Goal: Task Accomplishment & Management: Manage account settings

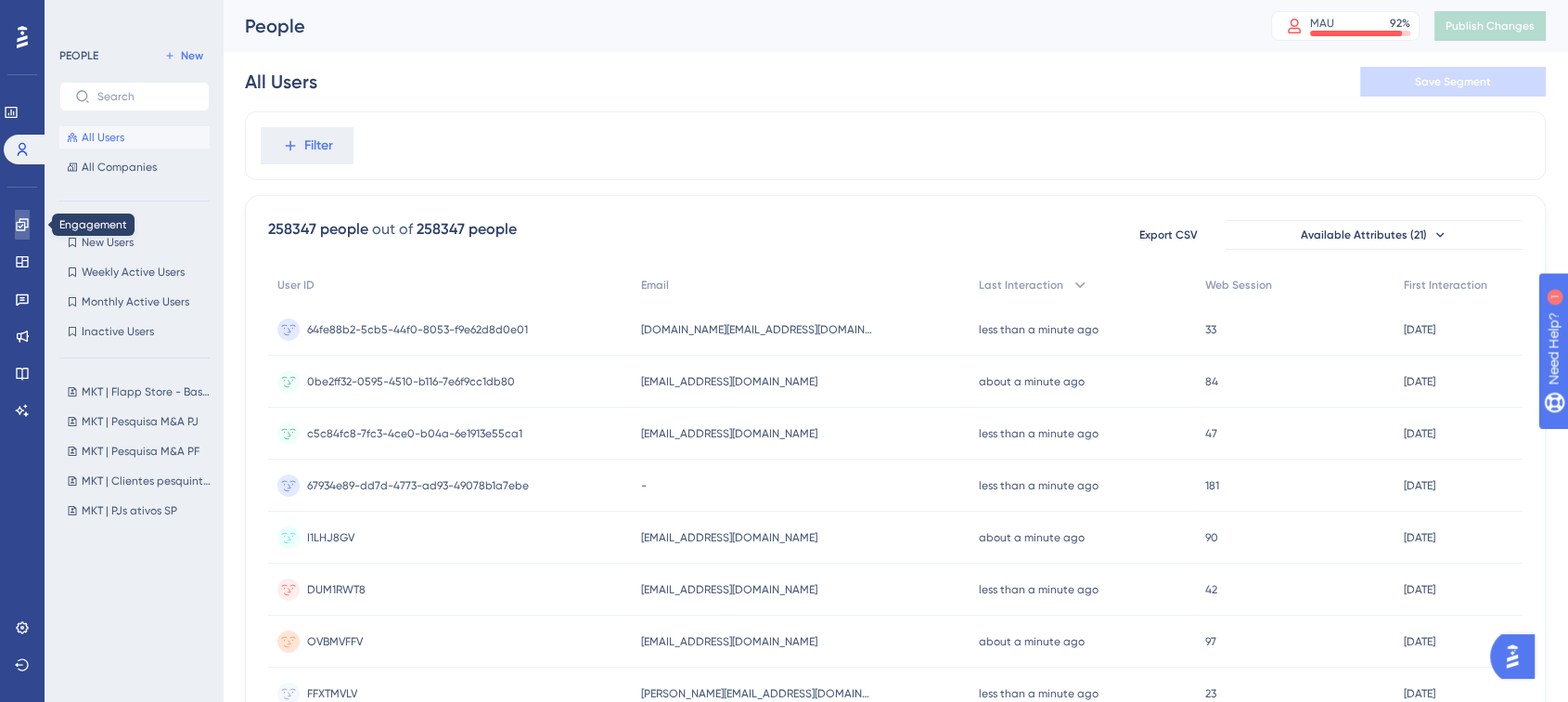
click at [15, 222] on link at bounding box center [22, 225] width 15 height 30
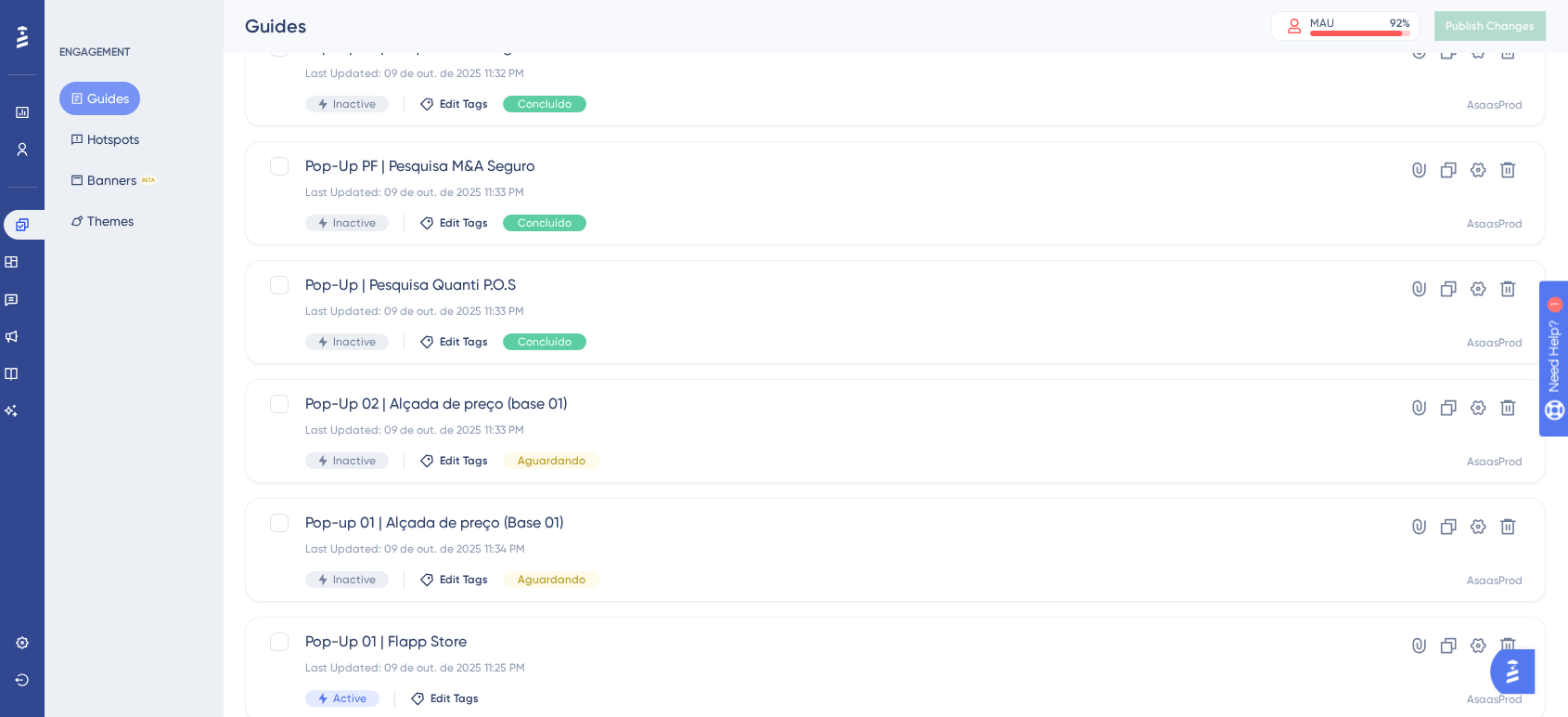
scroll to position [254, 0]
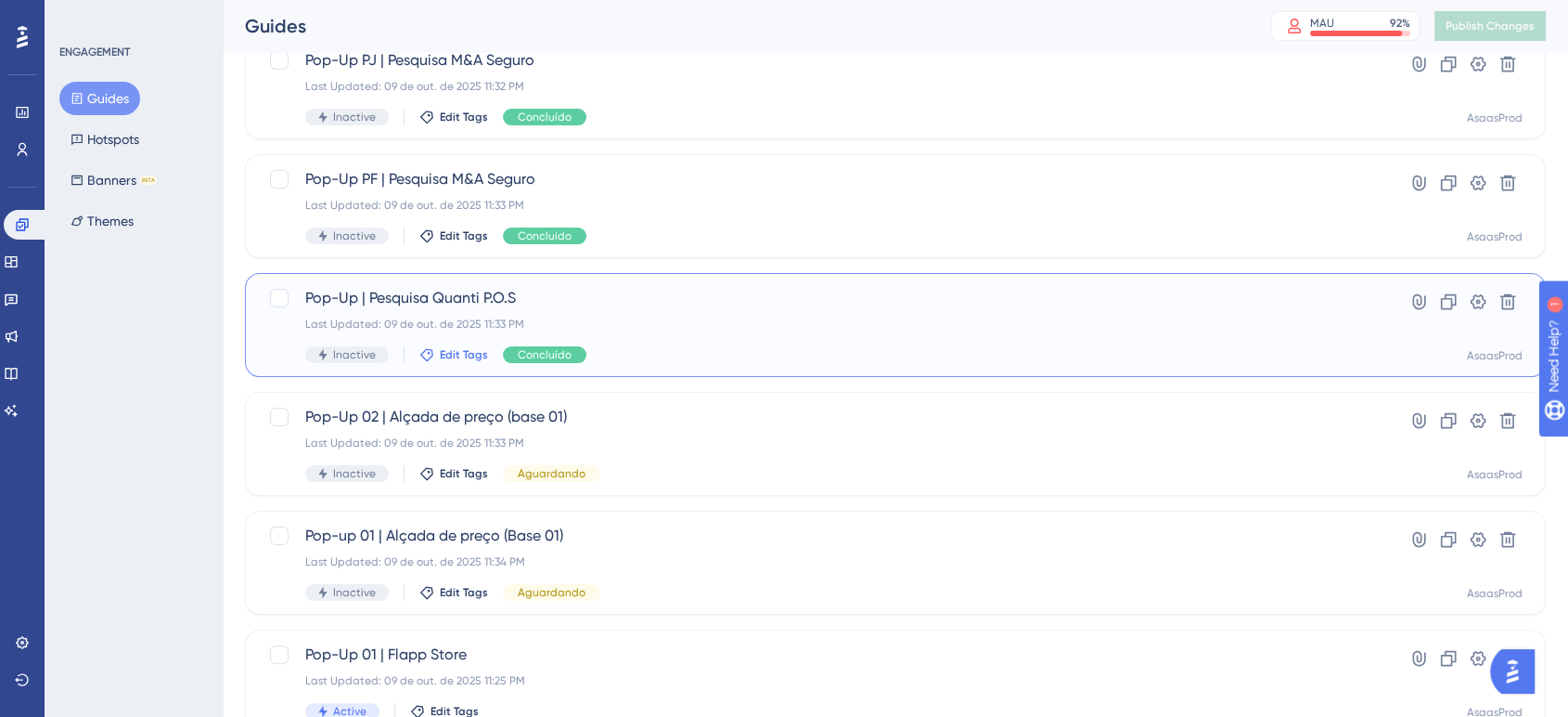
click at [467, 353] on span "Edit Tags" at bounding box center [464, 354] width 48 height 15
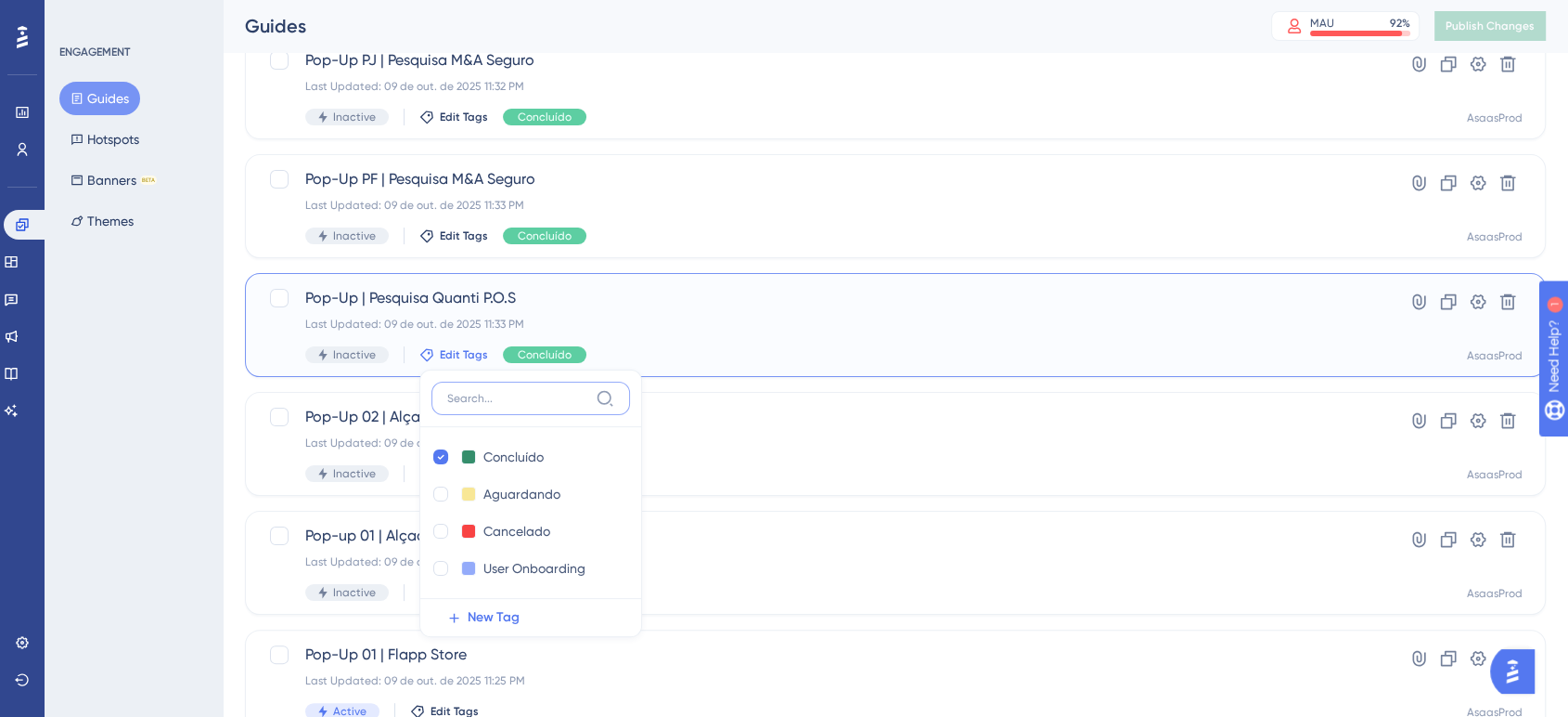
scroll to position [398, 0]
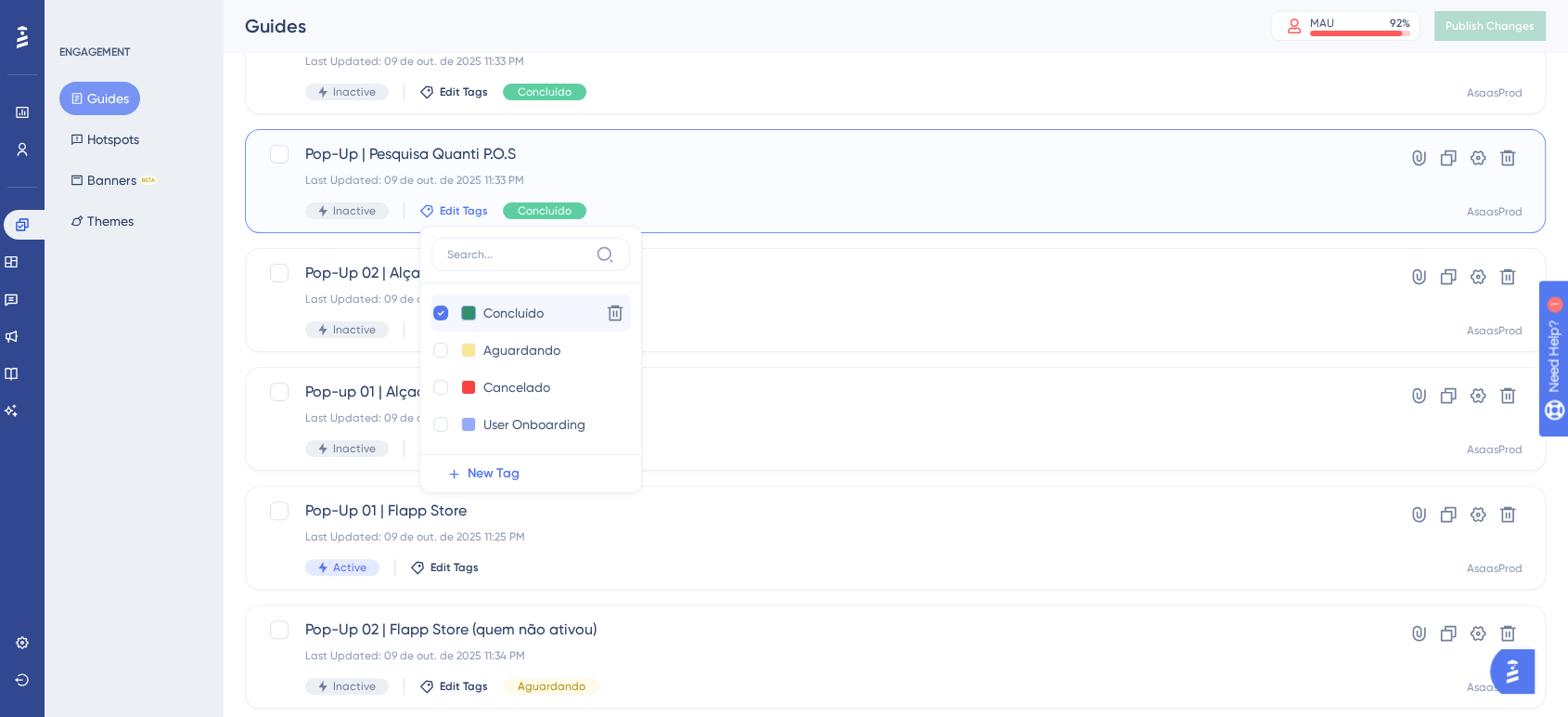
click at [462, 313] on button at bounding box center [468, 312] width 15 height 15
click at [500, 366] on div at bounding box center [502, 372] width 15 height 15
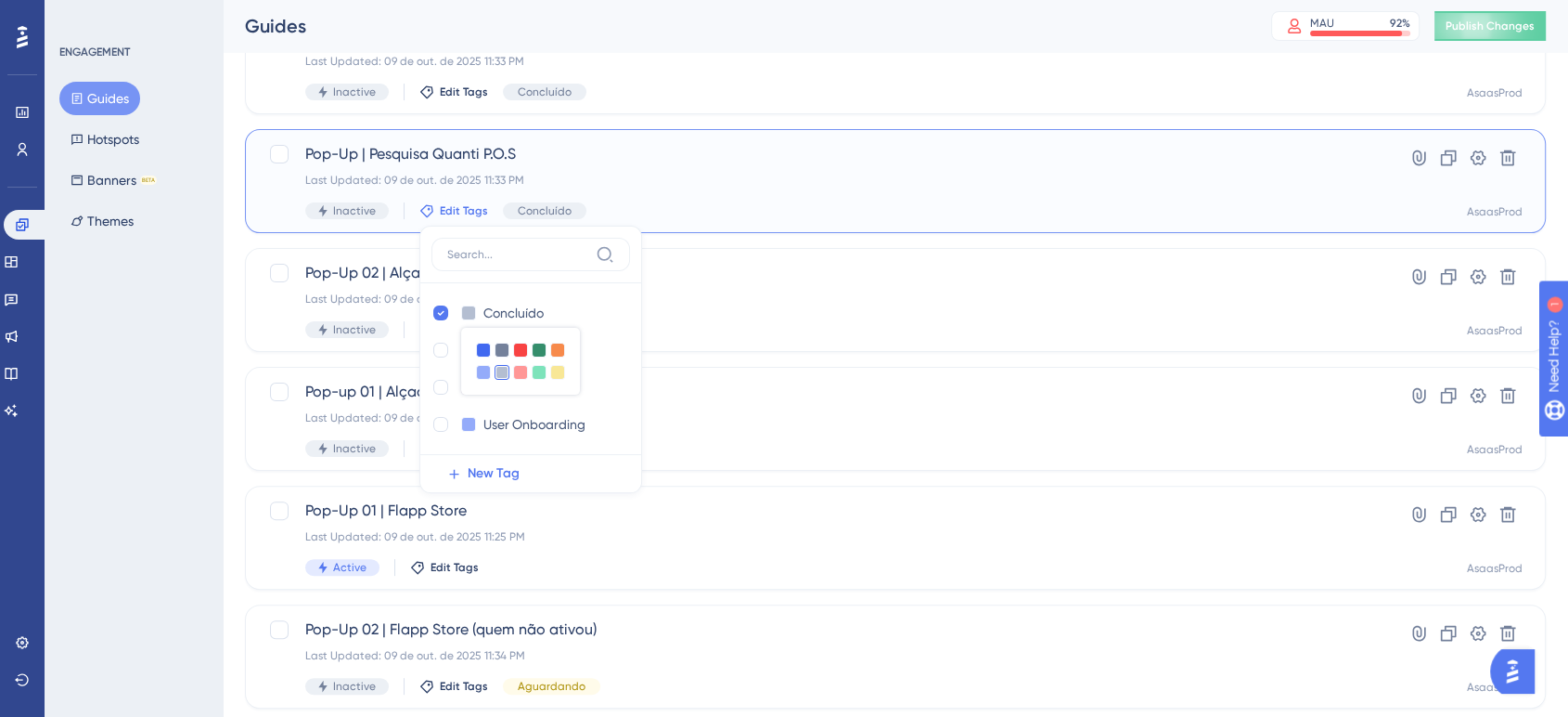
click at [558, 278] on div at bounding box center [531, 260] width 199 height 45
click at [786, 89] on div "Inactive Edit Tags Concluído" at bounding box center [820, 92] width 1032 height 17
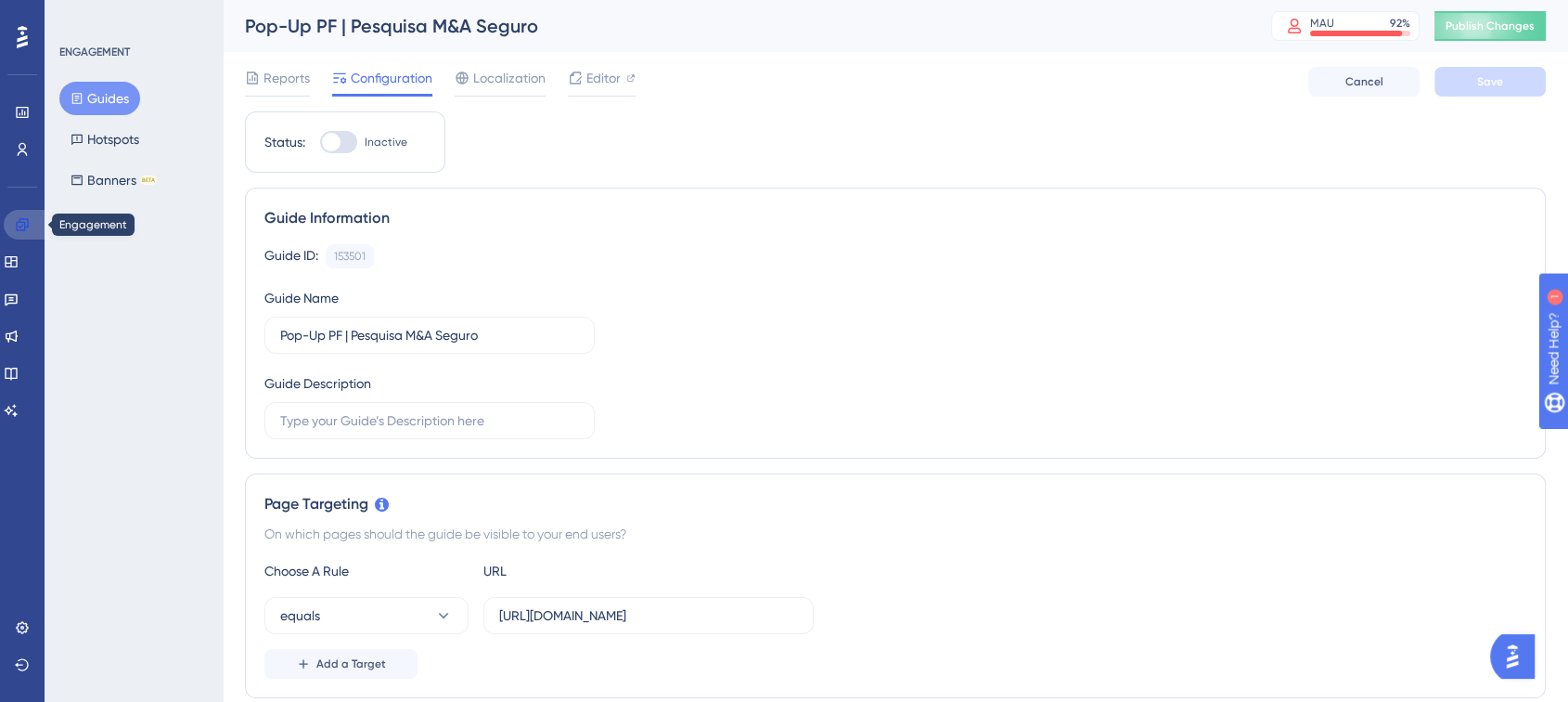
click at [12, 214] on link at bounding box center [26, 225] width 45 height 30
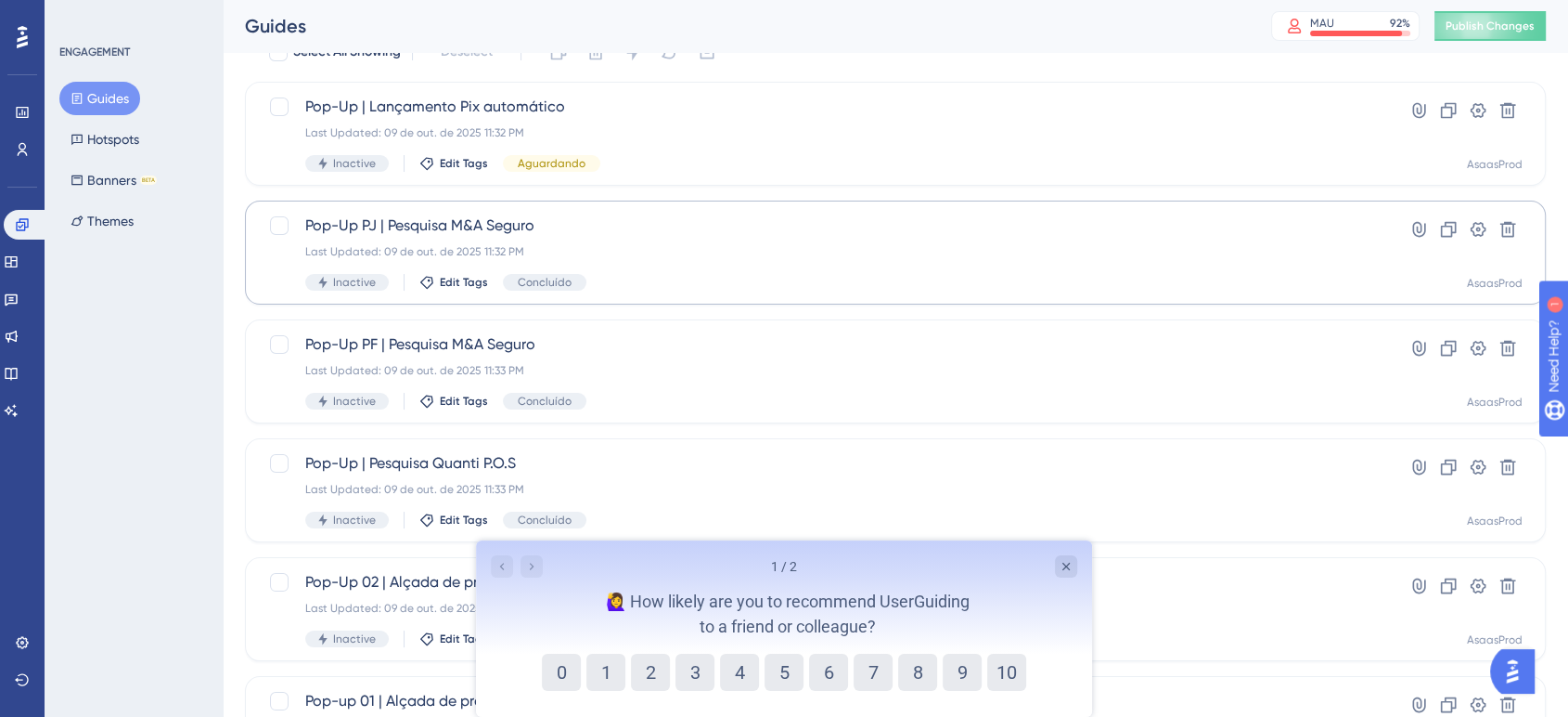
scroll to position [93, 0]
click at [1055, 563] on div "Close survey" at bounding box center [1066, 566] width 22 height 22
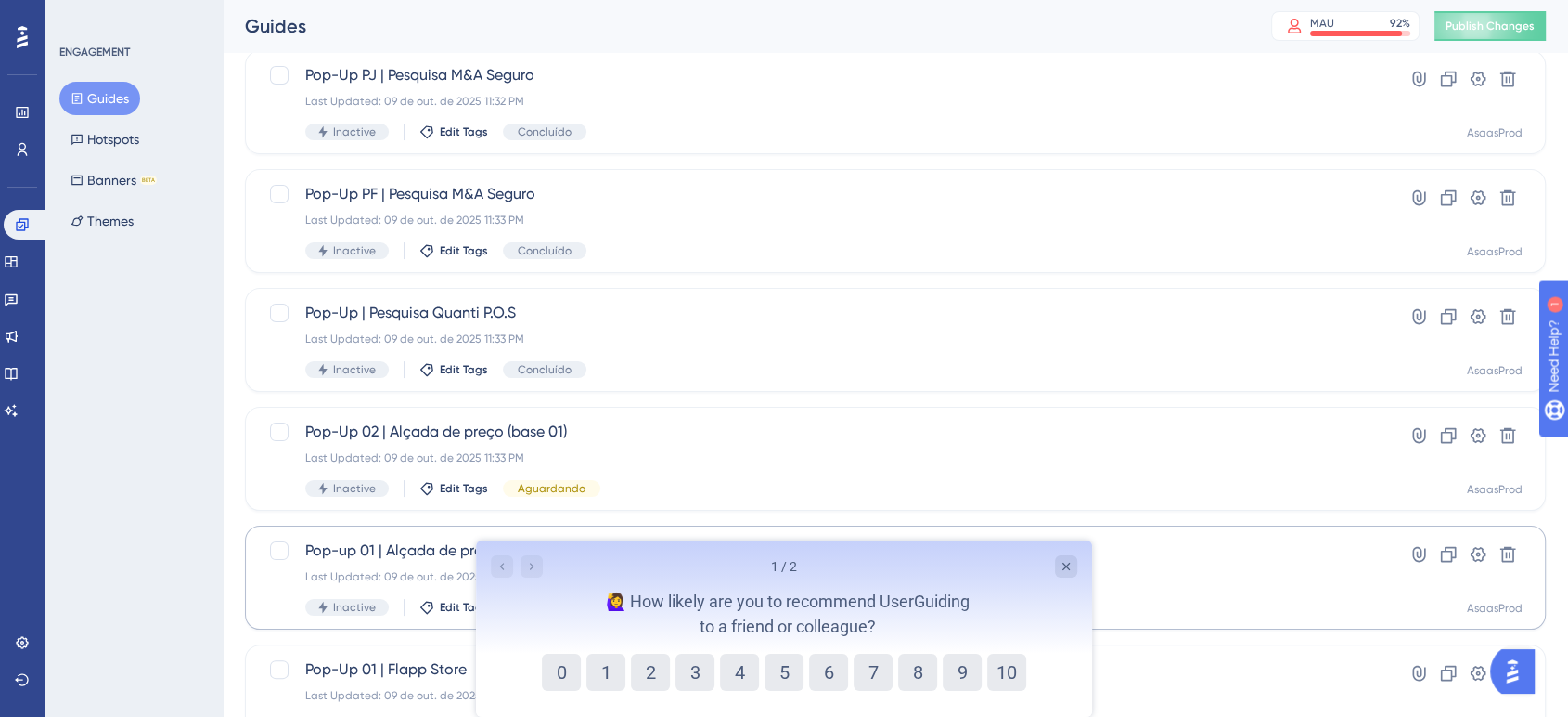
scroll to position [241, 0]
click at [1071, 562] on icon "Close survey" at bounding box center [1065, 566] width 15 height 15
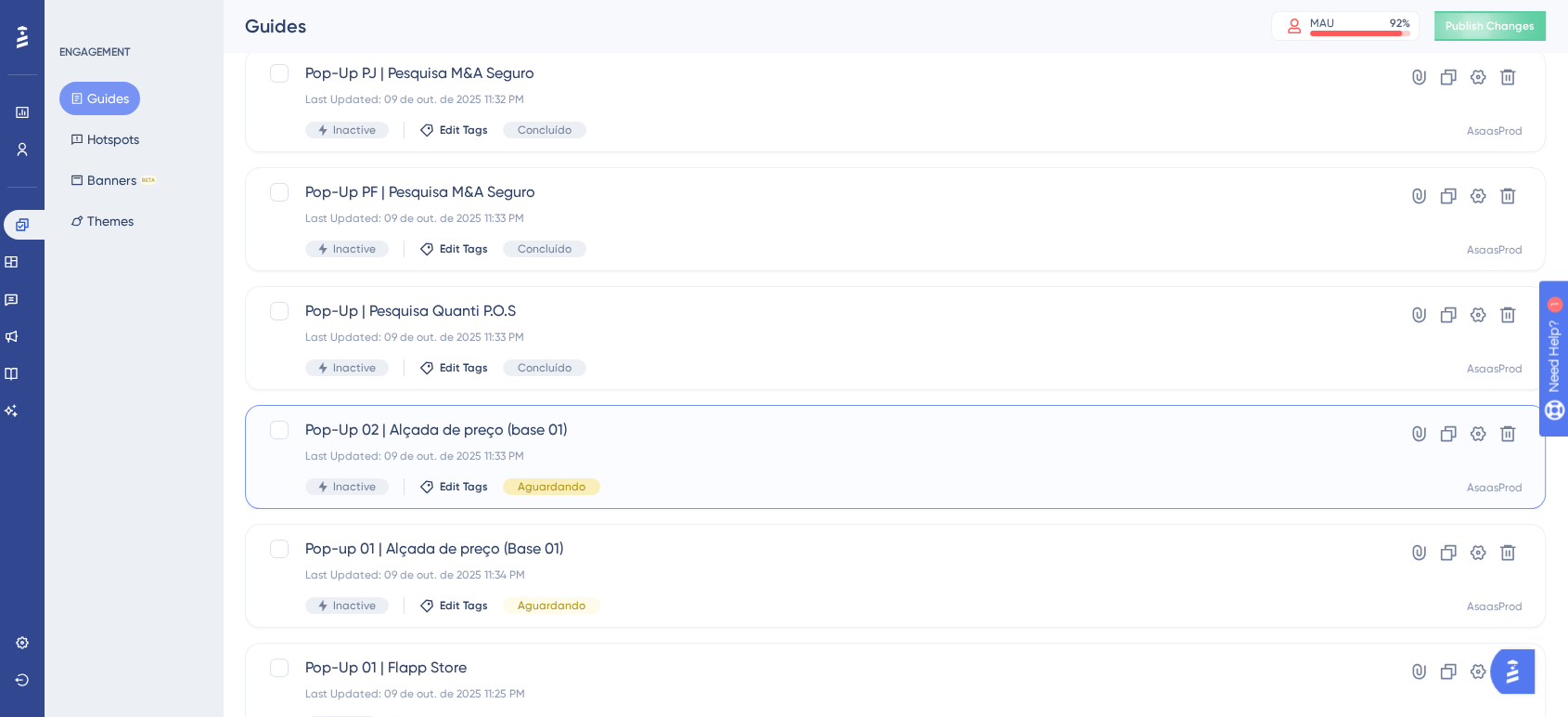
click at [541, 479] on span "Aguardando" at bounding box center [552, 486] width 68 height 15
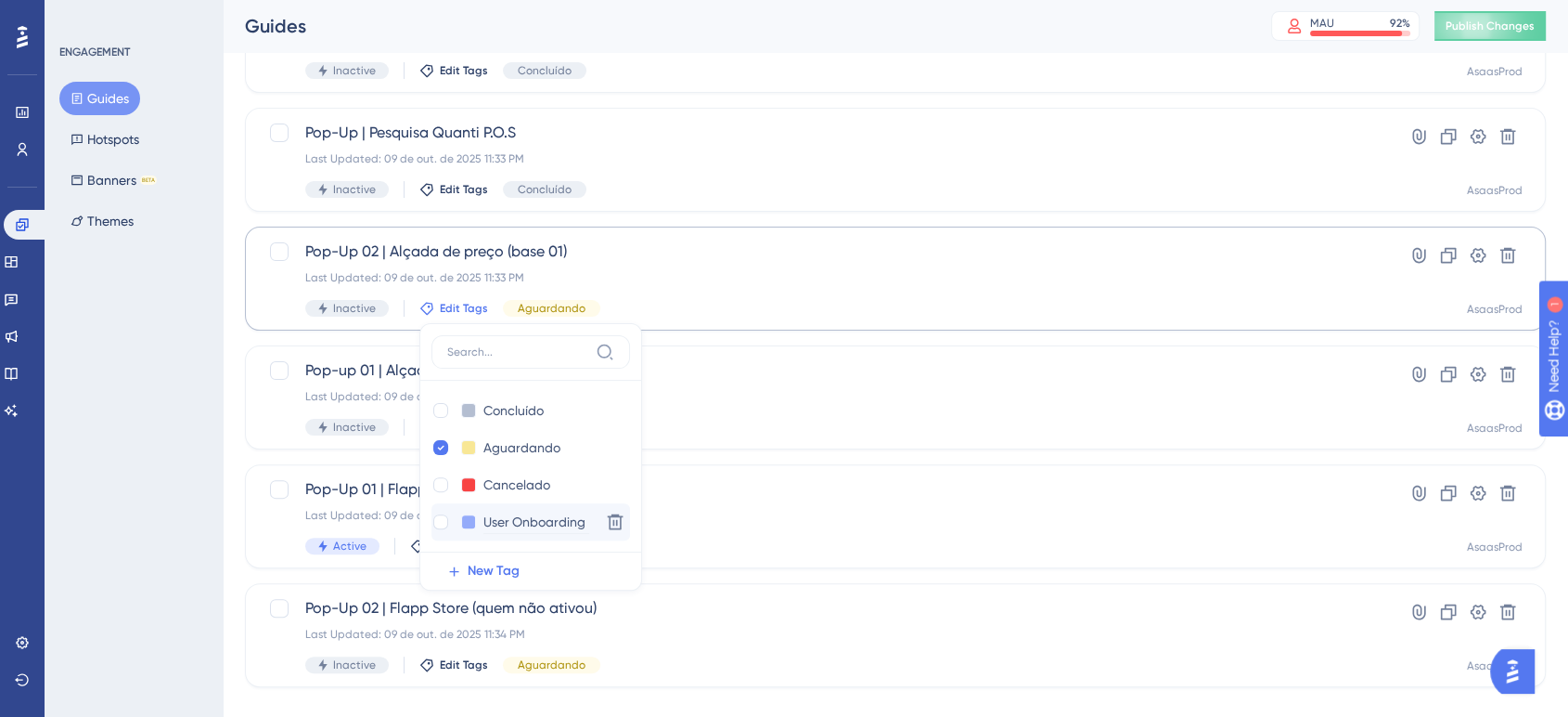
scroll to position [419, 0]
click at [469, 414] on button at bounding box center [468, 411] width 15 height 15
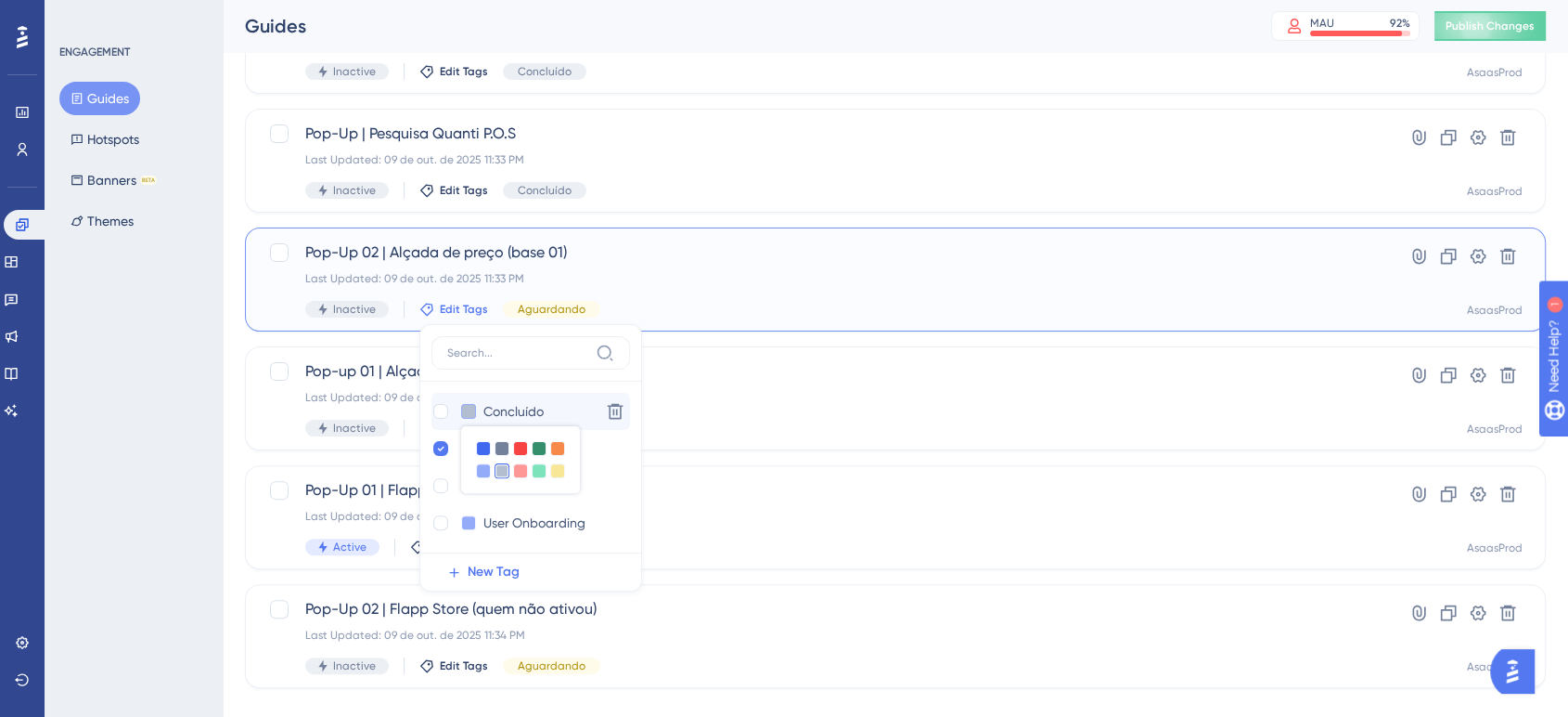
scroll to position [448, 0]
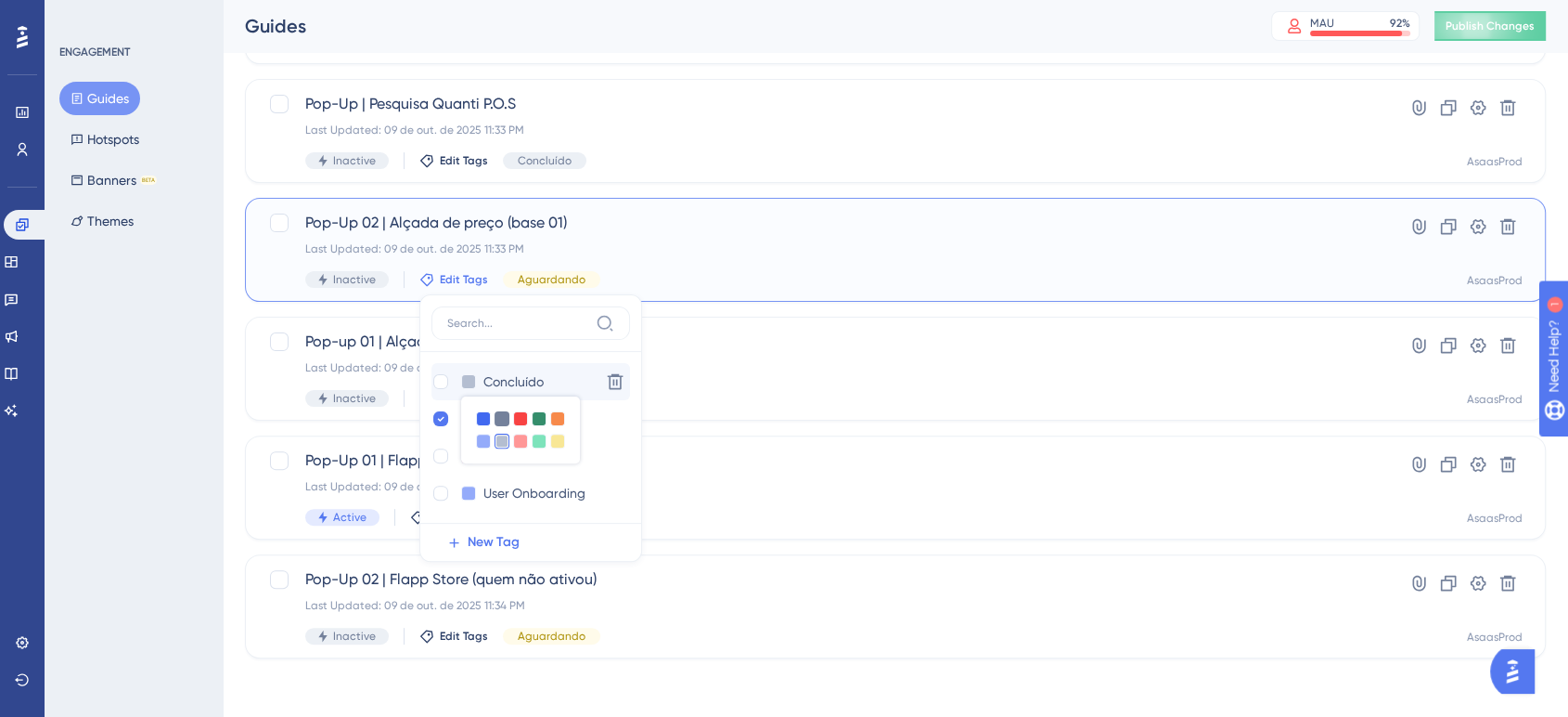
click at [496, 422] on div at bounding box center [502, 418] width 15 height 15
click at [481, 440] on div at bounding box center [483, 441] width 15 height 15
click at [500, 420] on div at bounding box center [502, 418] width 15 height 15
click at [560, 439] on div at bounding box center [558, 441] width 15 height 15
click at [499, 418] on div at bounding box center [502, 418] width 15 height 15
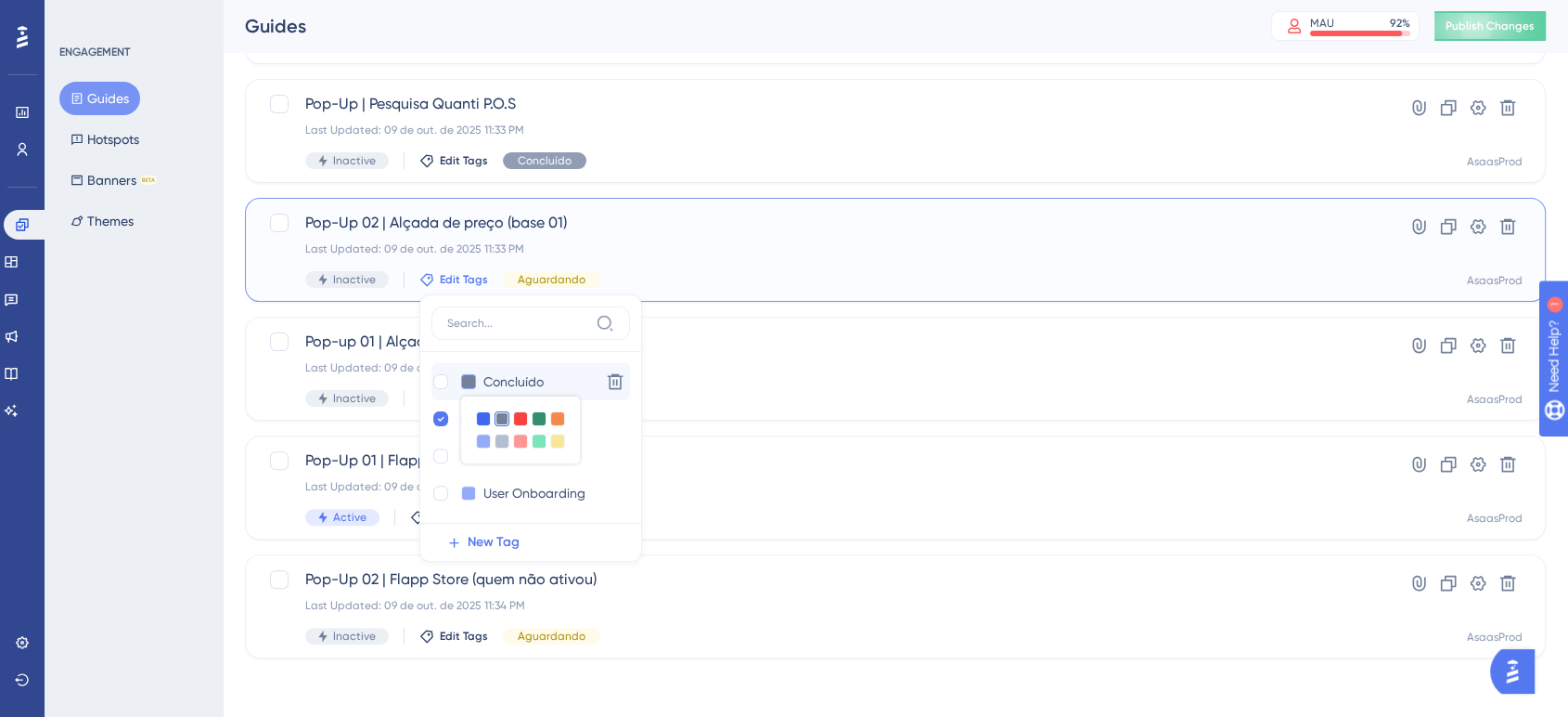
click at [469, 383] on button at bounding box center [468, 381] width 15 height 15
click at [466, 414] on button at bounding box center [468, 418] width 15 height 15
click at [556, 459] on div at bounding box center [558, 455] width 15 height 15
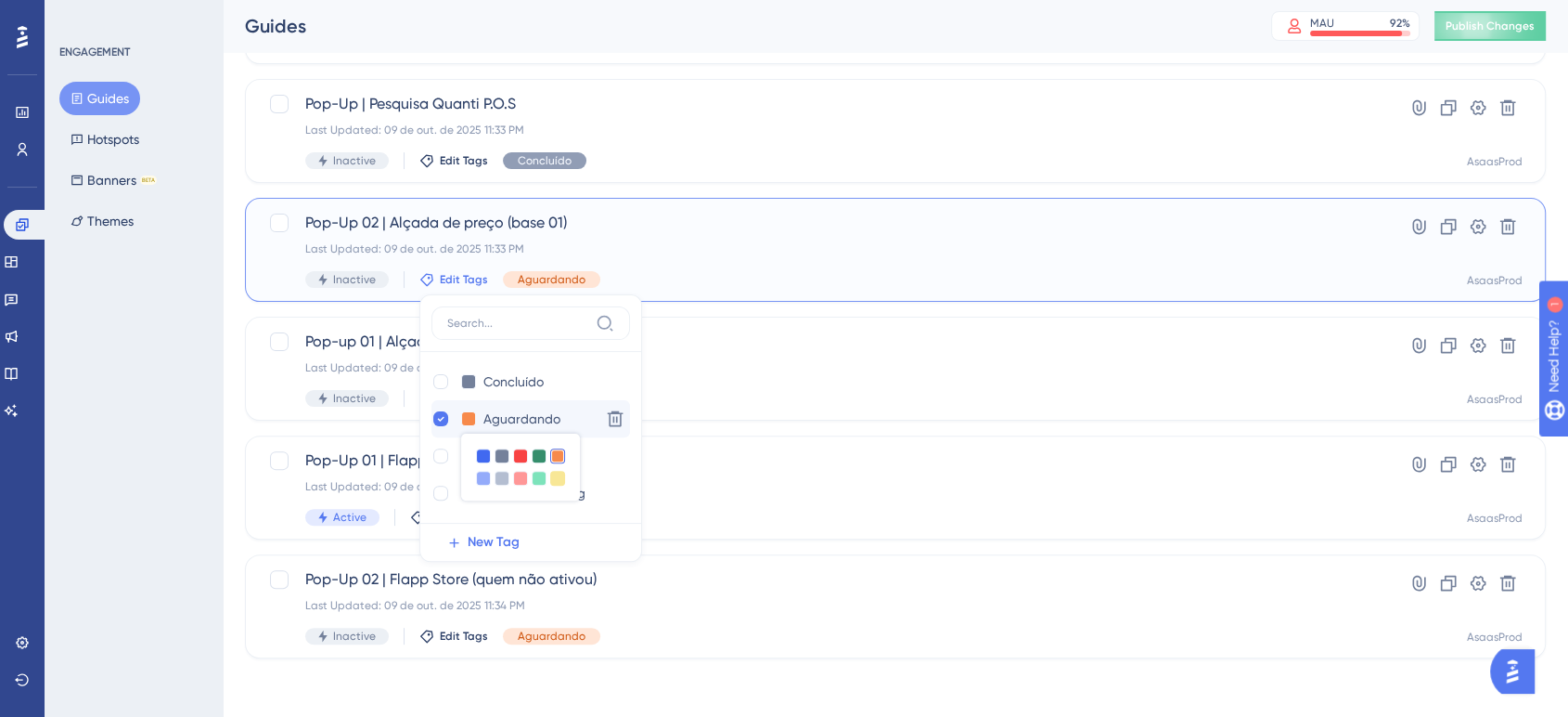
click at [551, 477] on div at bounding box center [558, 478] width 15 height 15
click at [465, 418] on button at bounding box center [468, 418] width 15 height 15
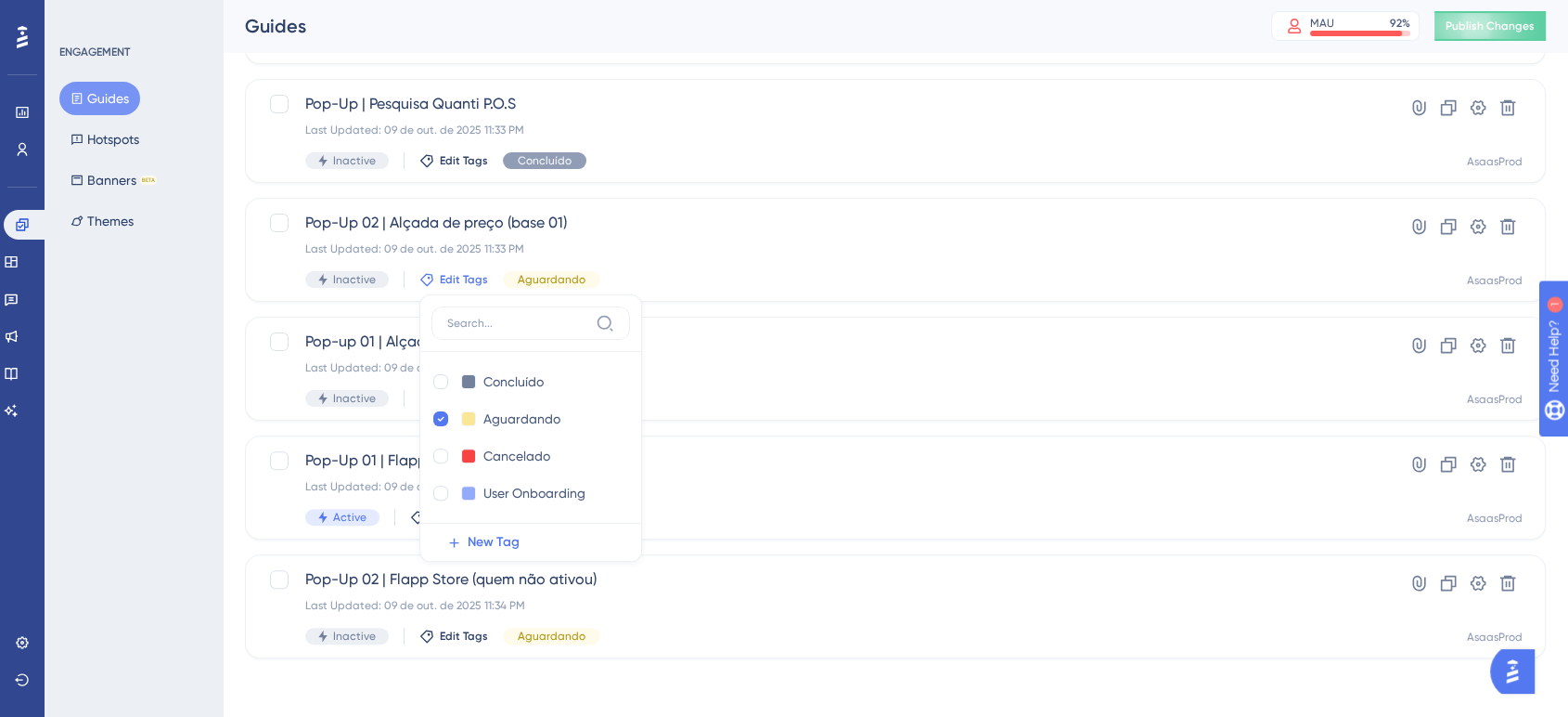
click at [187, 485] on div "ENGAGEMENT Guides Hotspots Banners BETA Themes" at bounding box center [134, 358] width 178 height 717
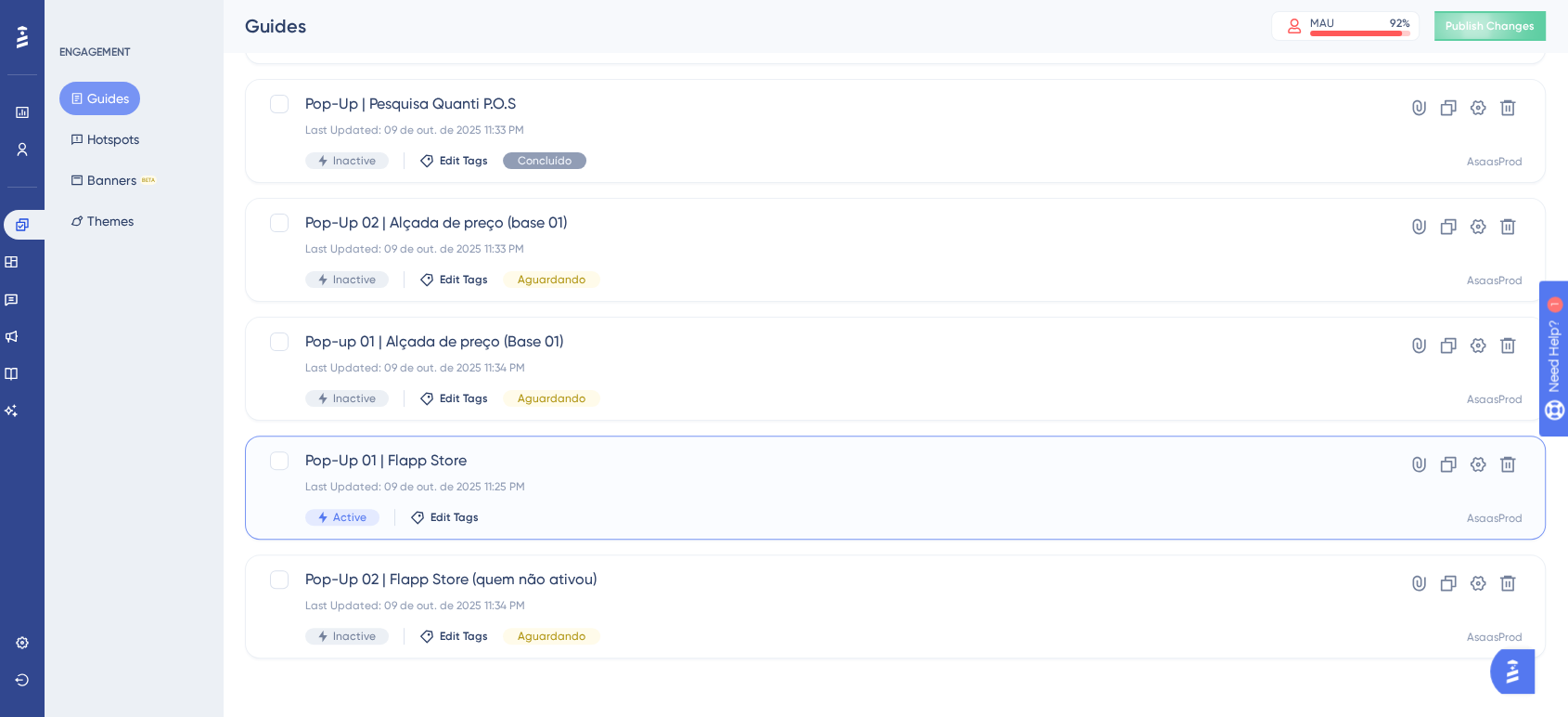
click at [568, 491] on div "Last Updated: 09 de out. de 2025 11:25 PM" at bounding box center [820, 486] width 1032 height 15
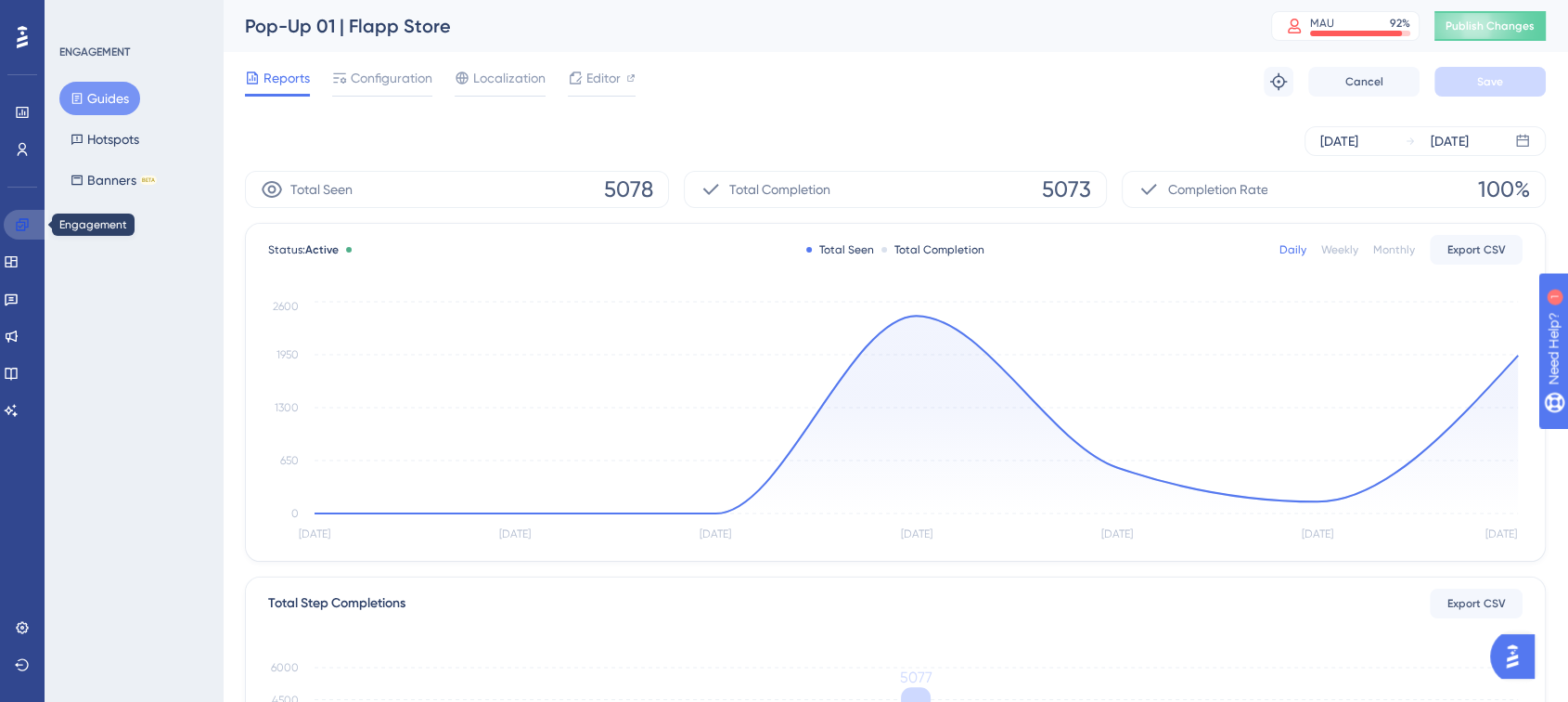
click at [15, 229] on icon at bounding box center [22, 224] width 15 height 15
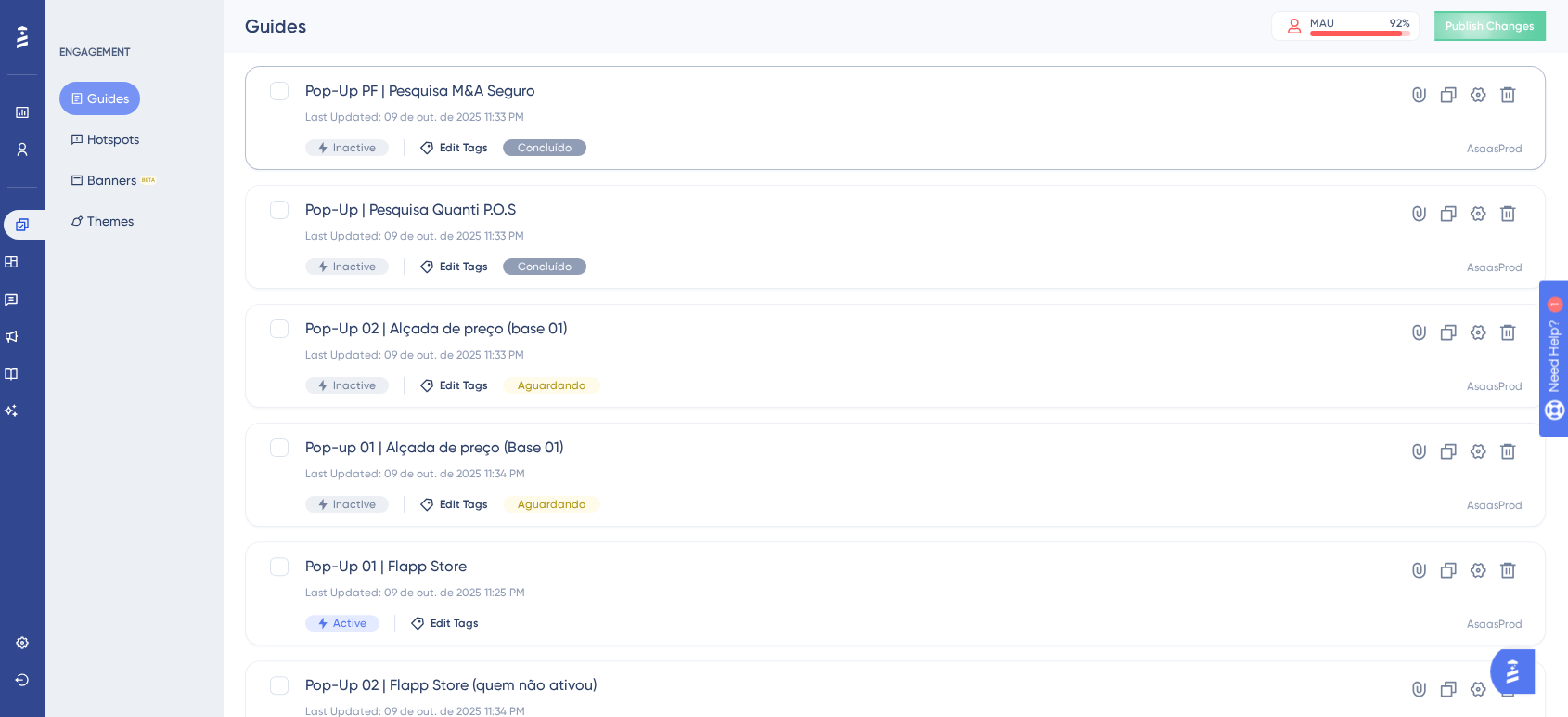
scroll to position [448, 0]
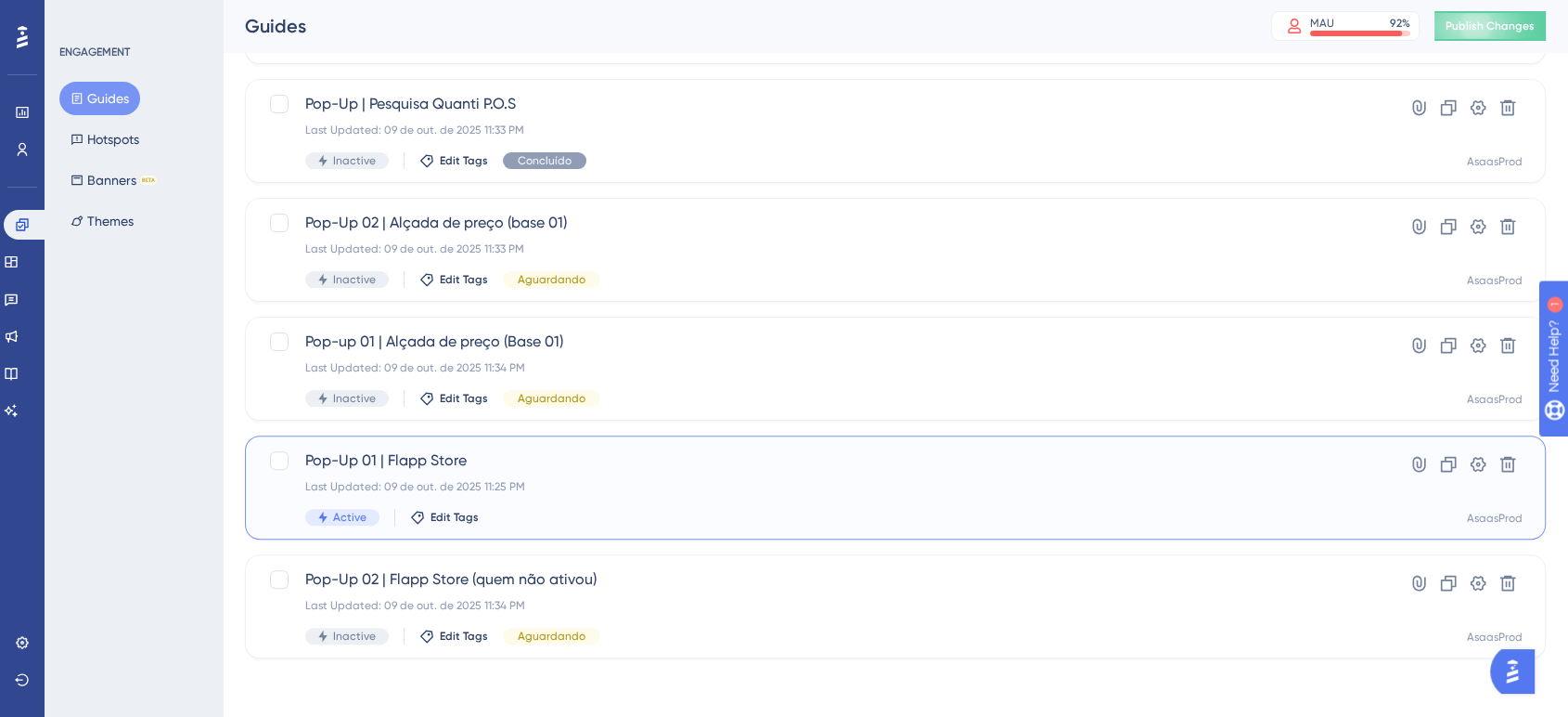
click at [475, 480] on div "Last Updated: 09 de out. de 2025 11:25 PM" at bounding box center [820, 486] width 1032 height 15
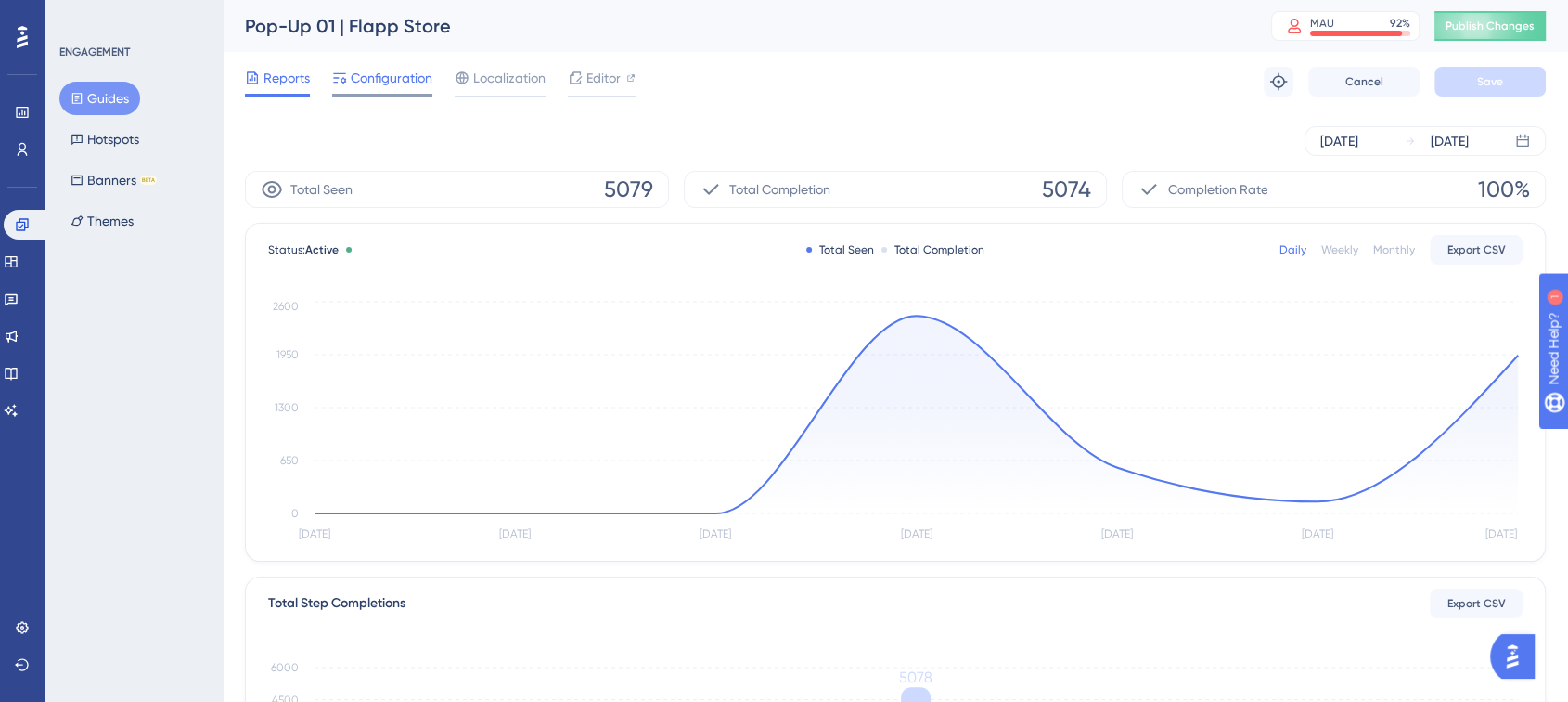
click at [396, 87] on span "Configuration" at bounding box center [392, 78] width 82 height 22
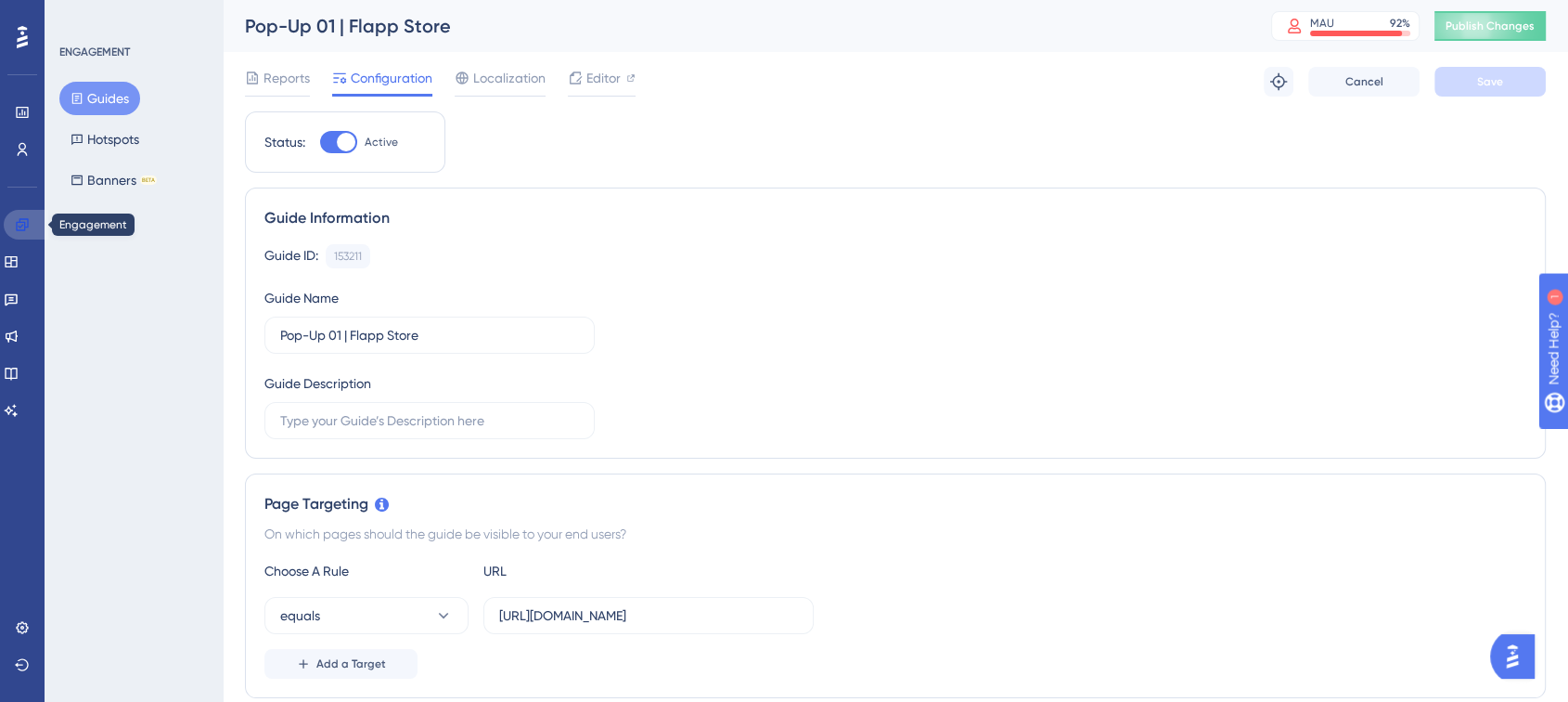
click at [31, 234] on link at bounding box center [26, 225] width 45 height 30
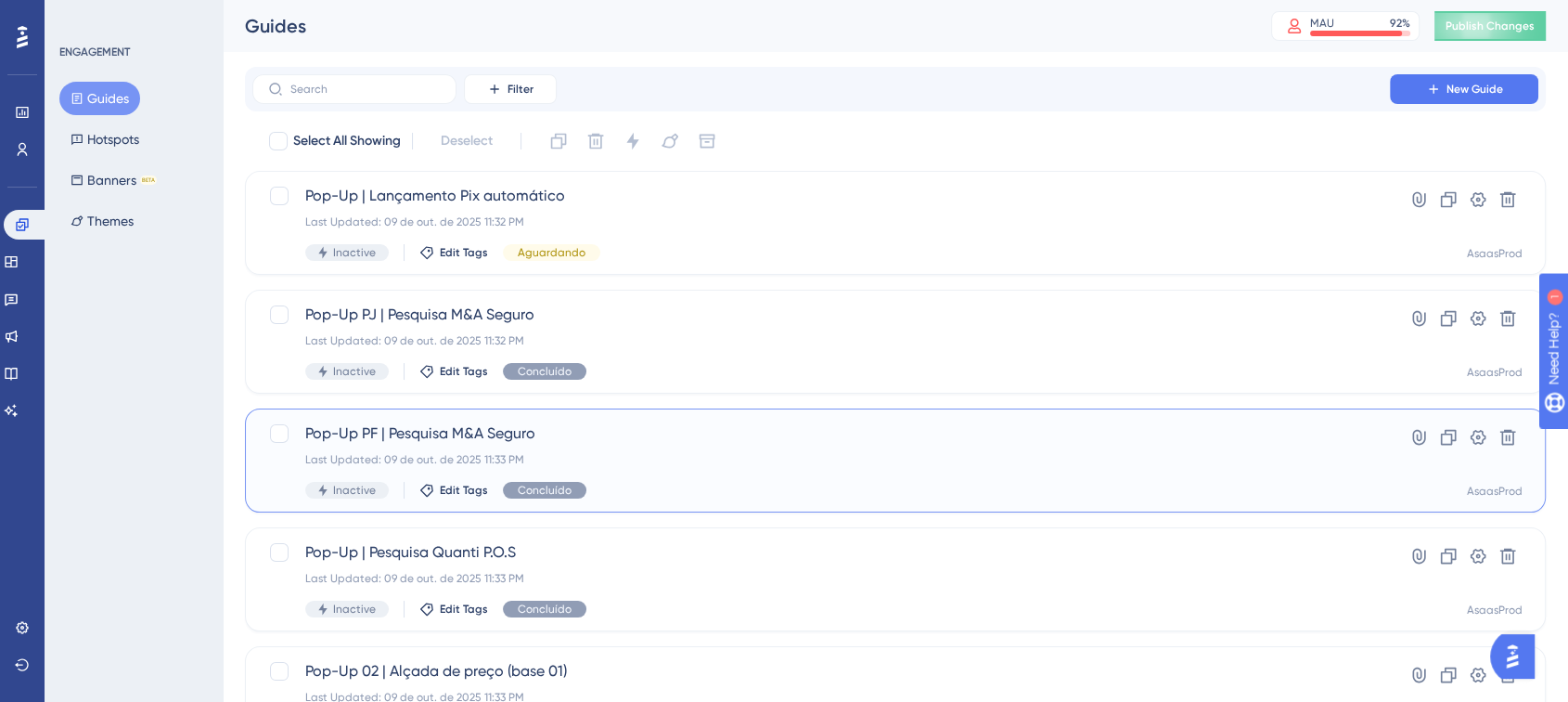
click at [568, 459] on div "Last Updated: 09 de out. de 2025 11:33 PM" at bounding box center [820, 459] width 1032 height 15
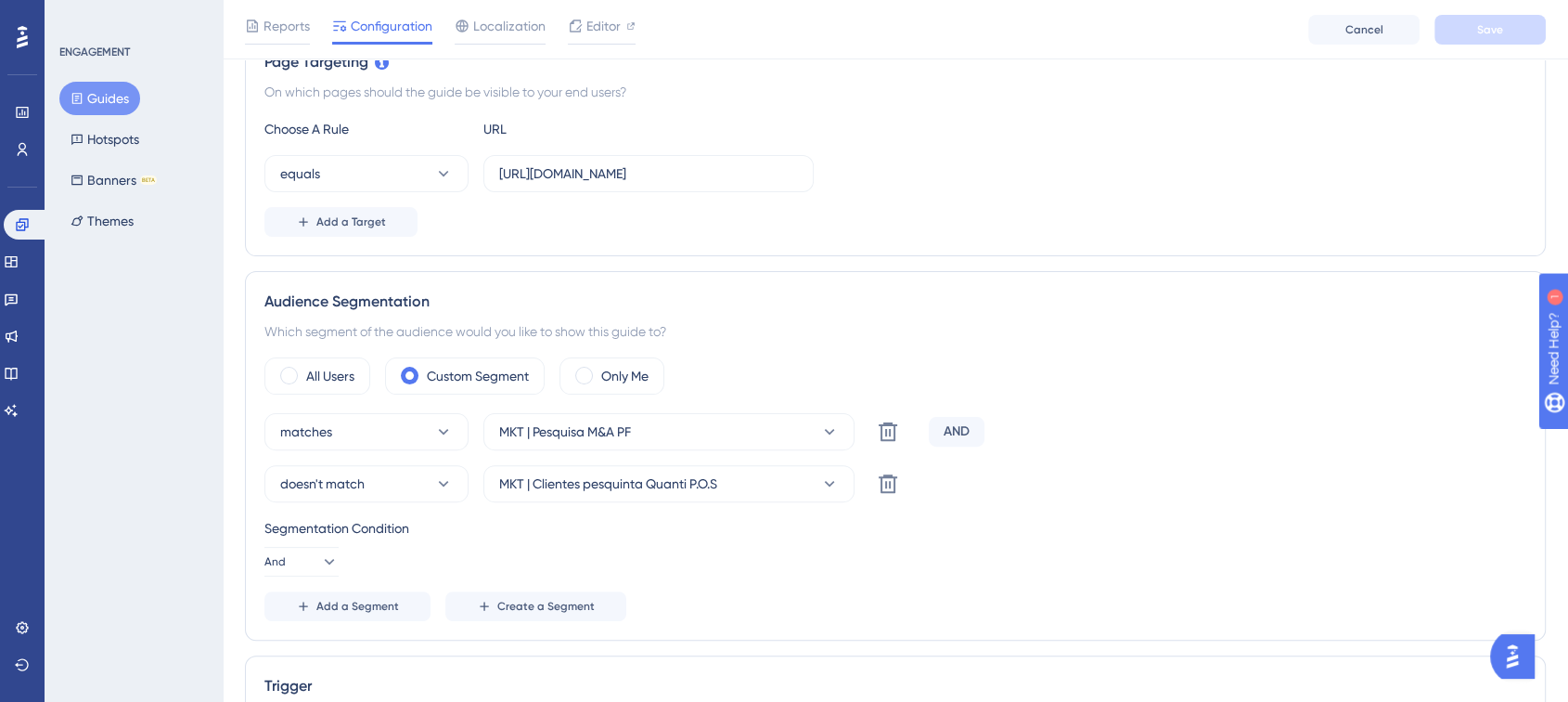
scroll to position [474, 0]
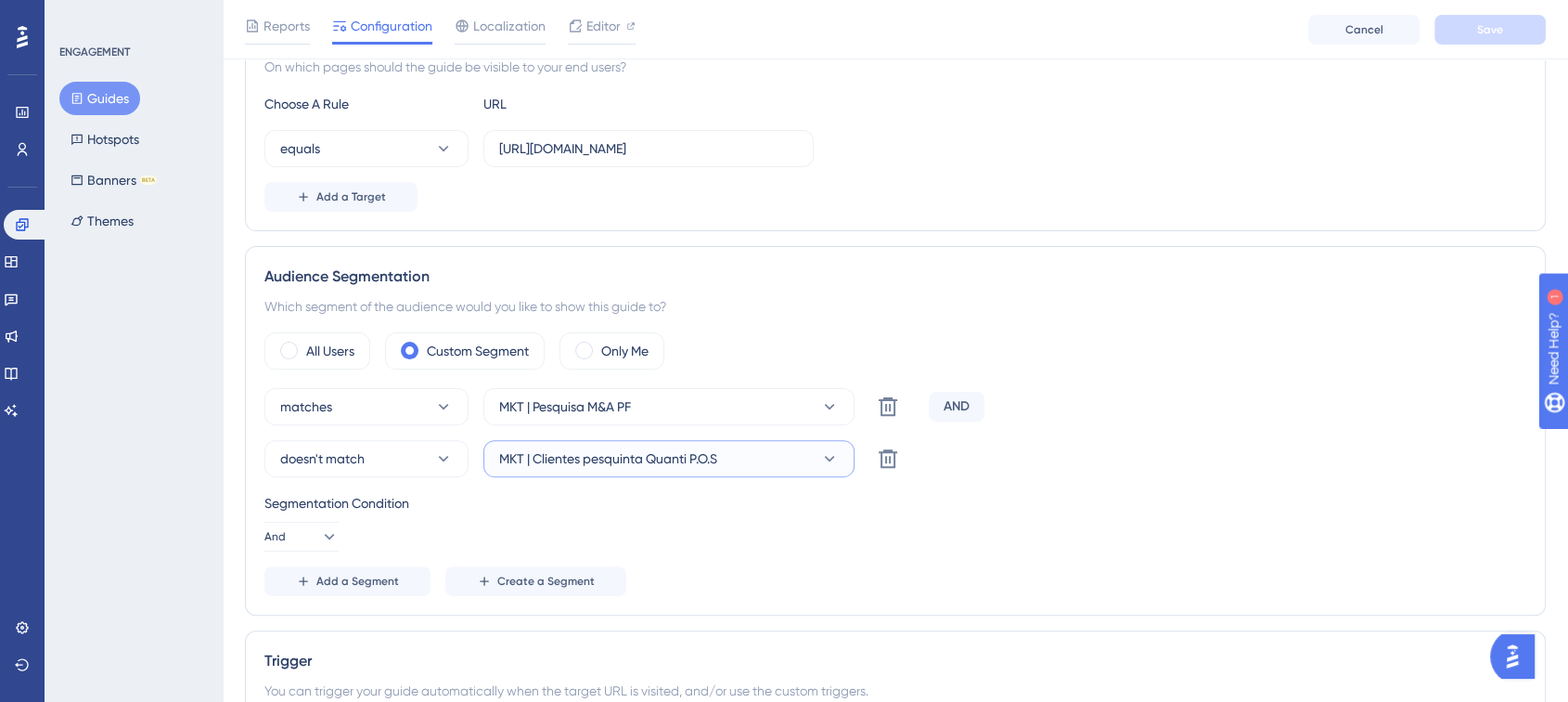
click at [731, 460] on button "MKT | Clientes pesquinta Quanti P.O.S" at bounding box center [669, 458] width 371 height 37
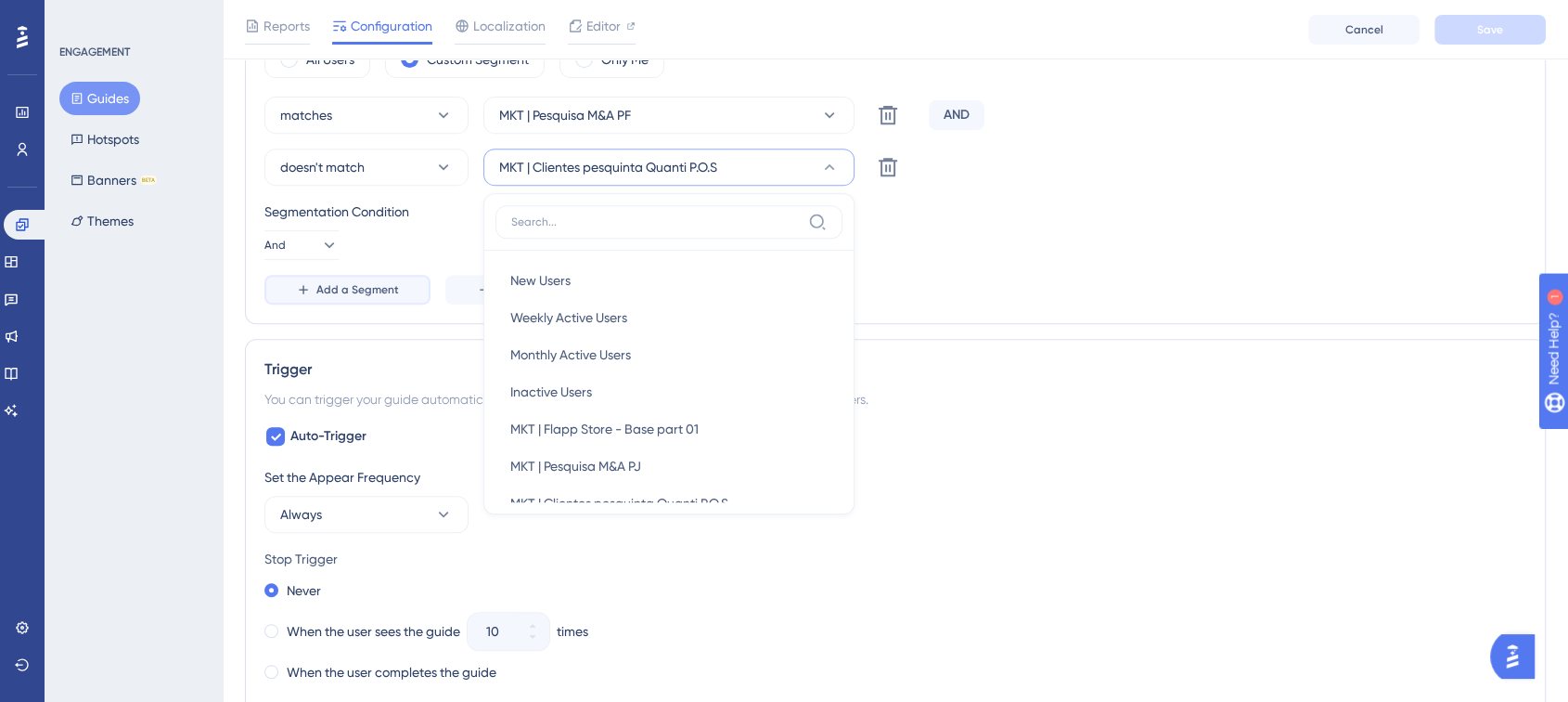
click at [315, 292] on button "Add a Segment" at bounding box center [348, 290] width 166 height 30
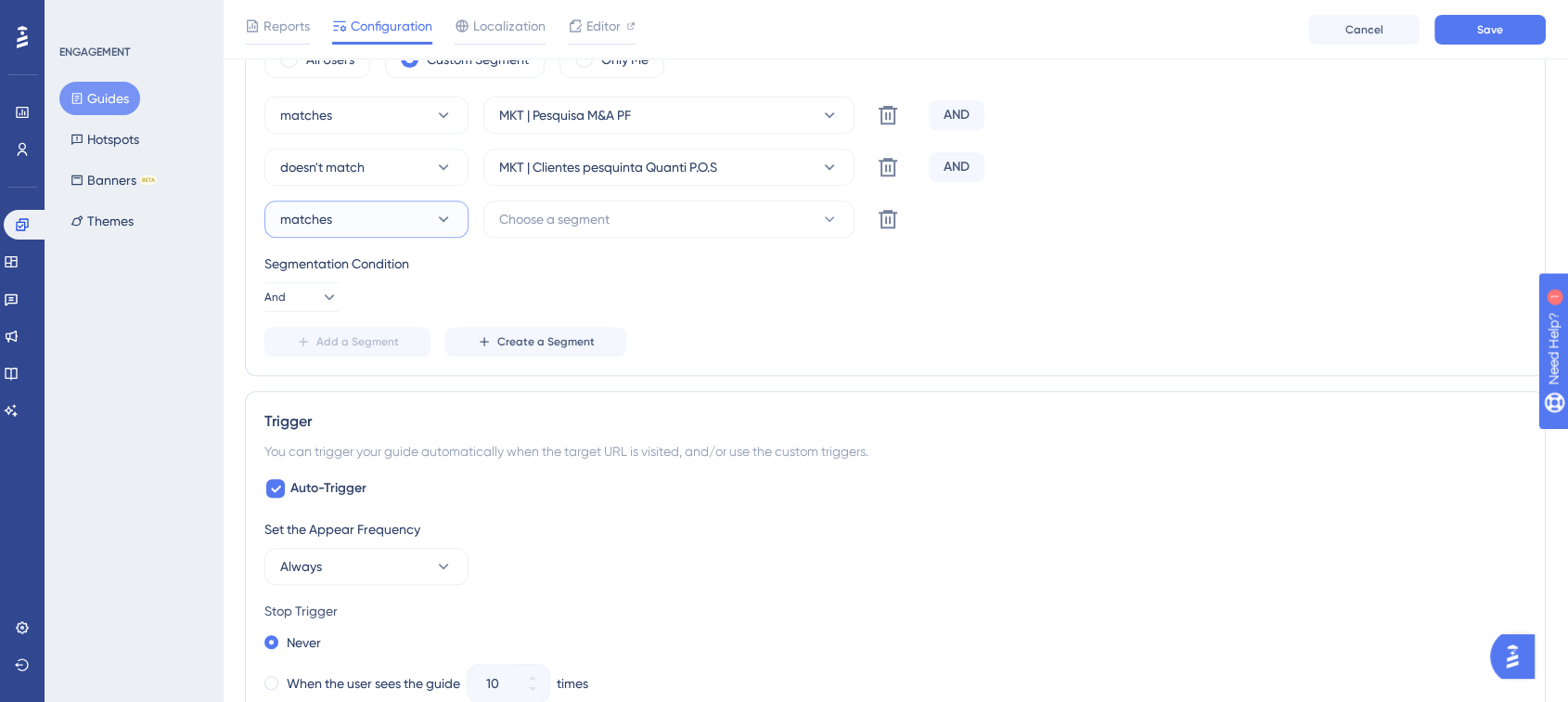
click at [394, 205] on button "matches" at bounding box center [367, 219] width 204 height 37
click at [374, 306] on span "doesn't match" at bounding box center [334, 313] width 84 height 22
click at [839, 318] on div "matches MKT | Pesquisa M&A PF Delete AND doesn't match MKT | Clientes pesquinta…" at bounding box center [895, 227] width 1262 height 260
drag, startPoint x: 839, startPoint y: 318, endPoint x: 946, endPoint y: 303, distance: 108.0
click at [946, 303] on div "matches MKT | Pesquisa M&A PF Delete AND doesn't match MKT | Clientes pesquinta…" at bounding box center [895, 227] width 1262 height 260
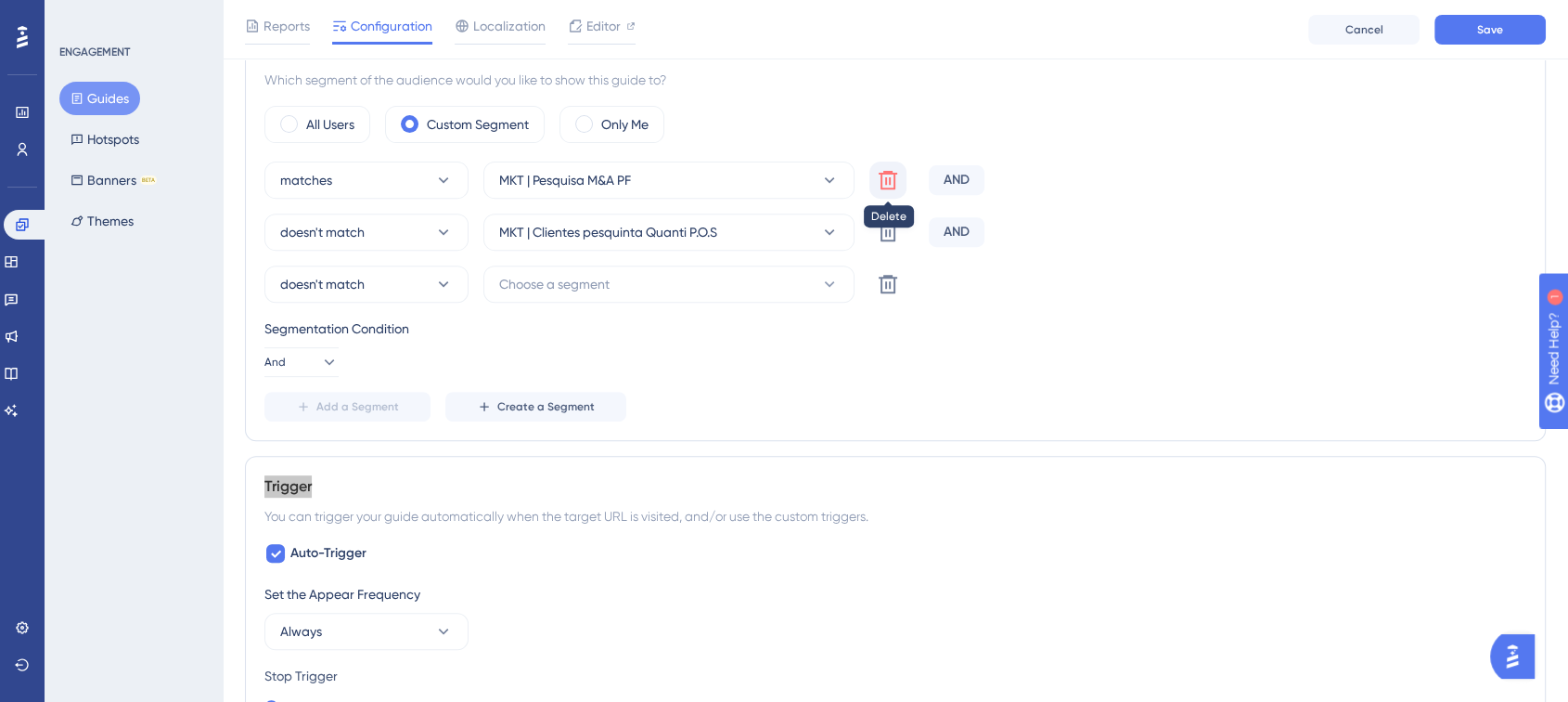
scroll to position [621, 0]
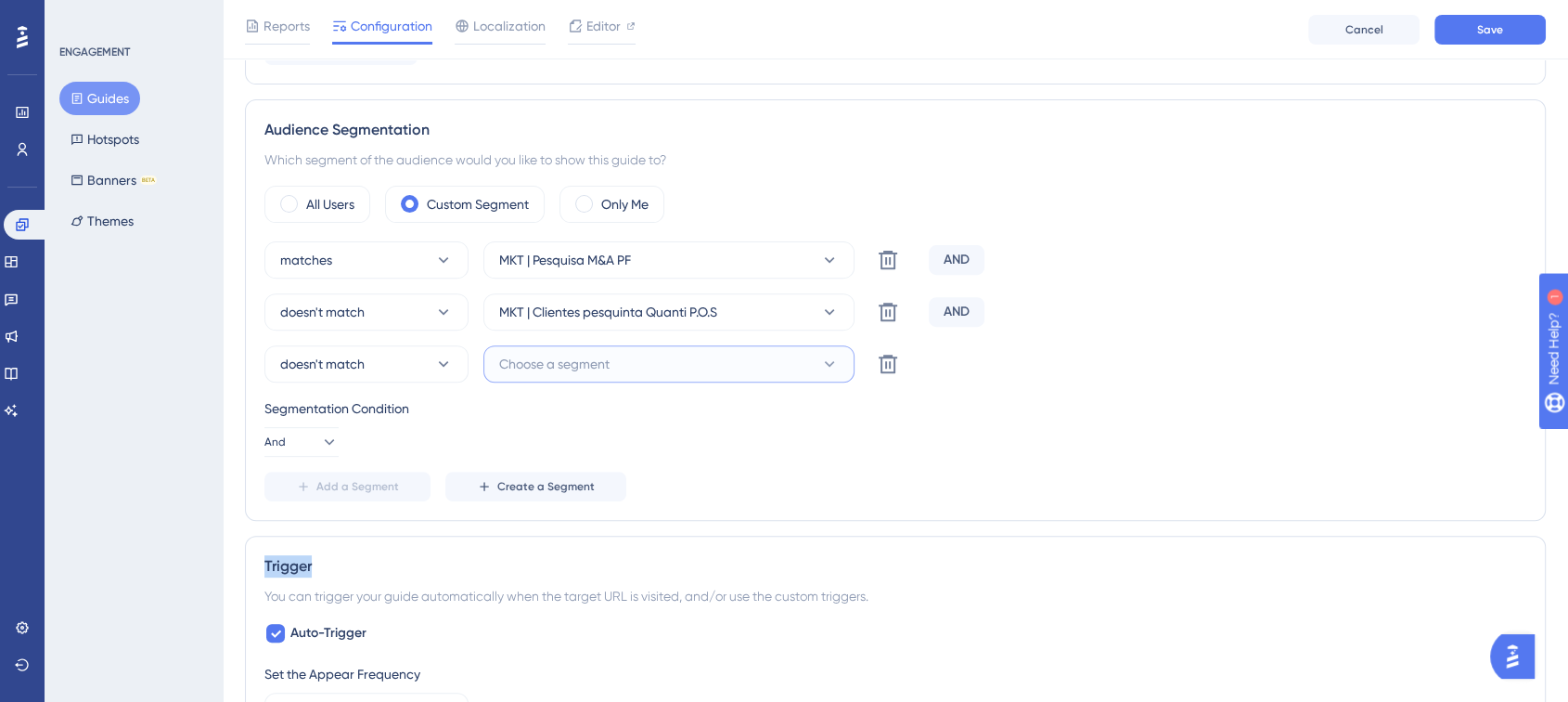
click at [691, 374] on button "Choose a segment" at bounding box center [669, 363] width 371 height 37
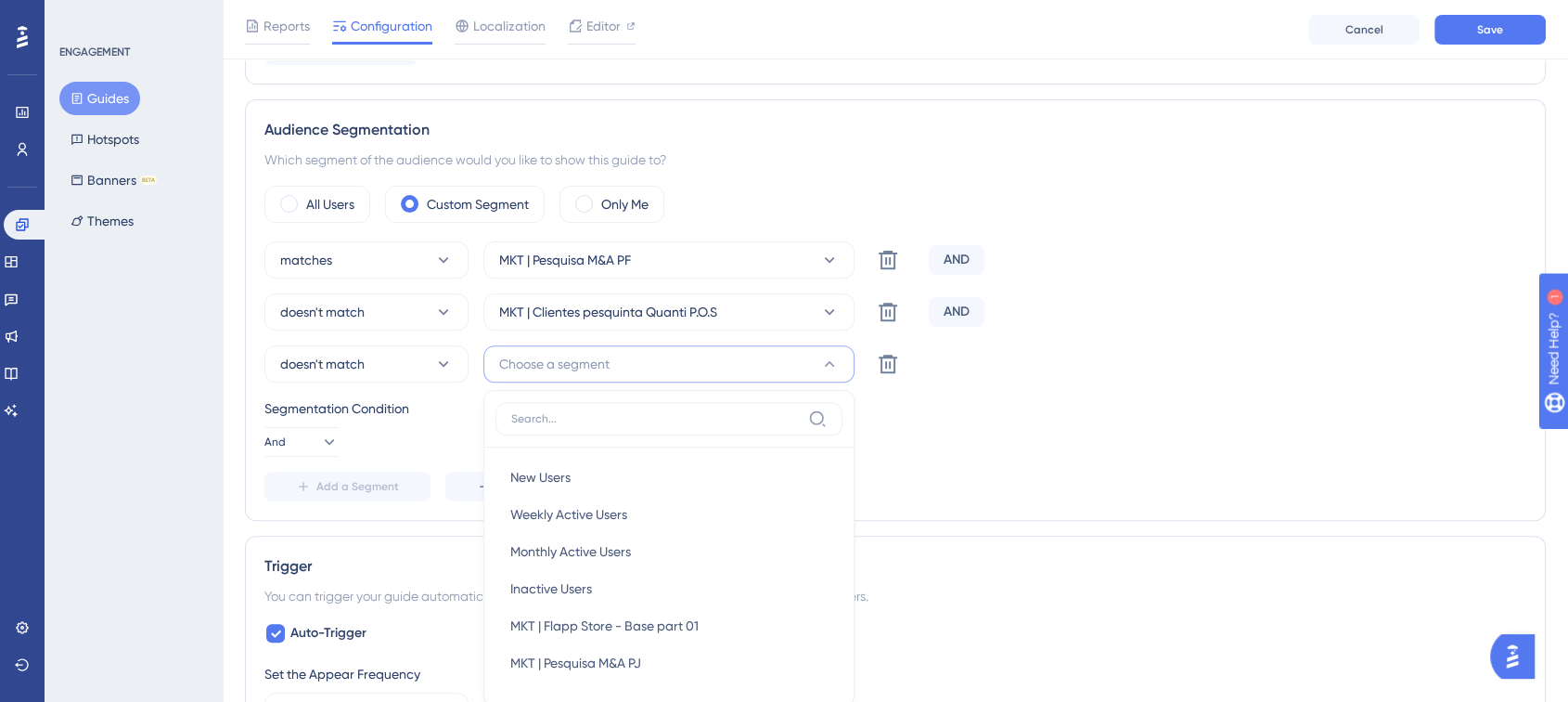
scroll to position [817, 0]
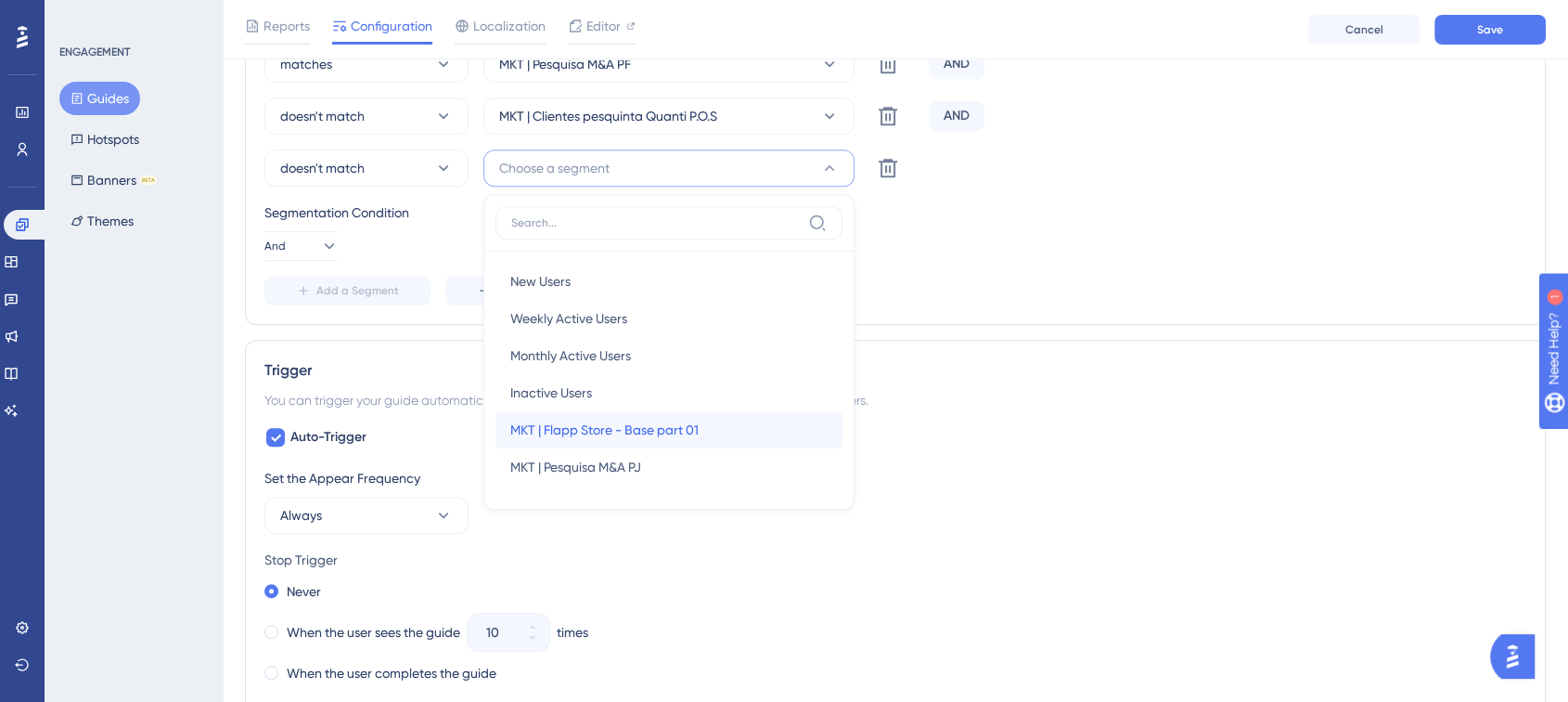
click at [680, 427] on span "MKT | Flapp Store - Base part 01" at bounding box center [605, 430] width 188 height 22
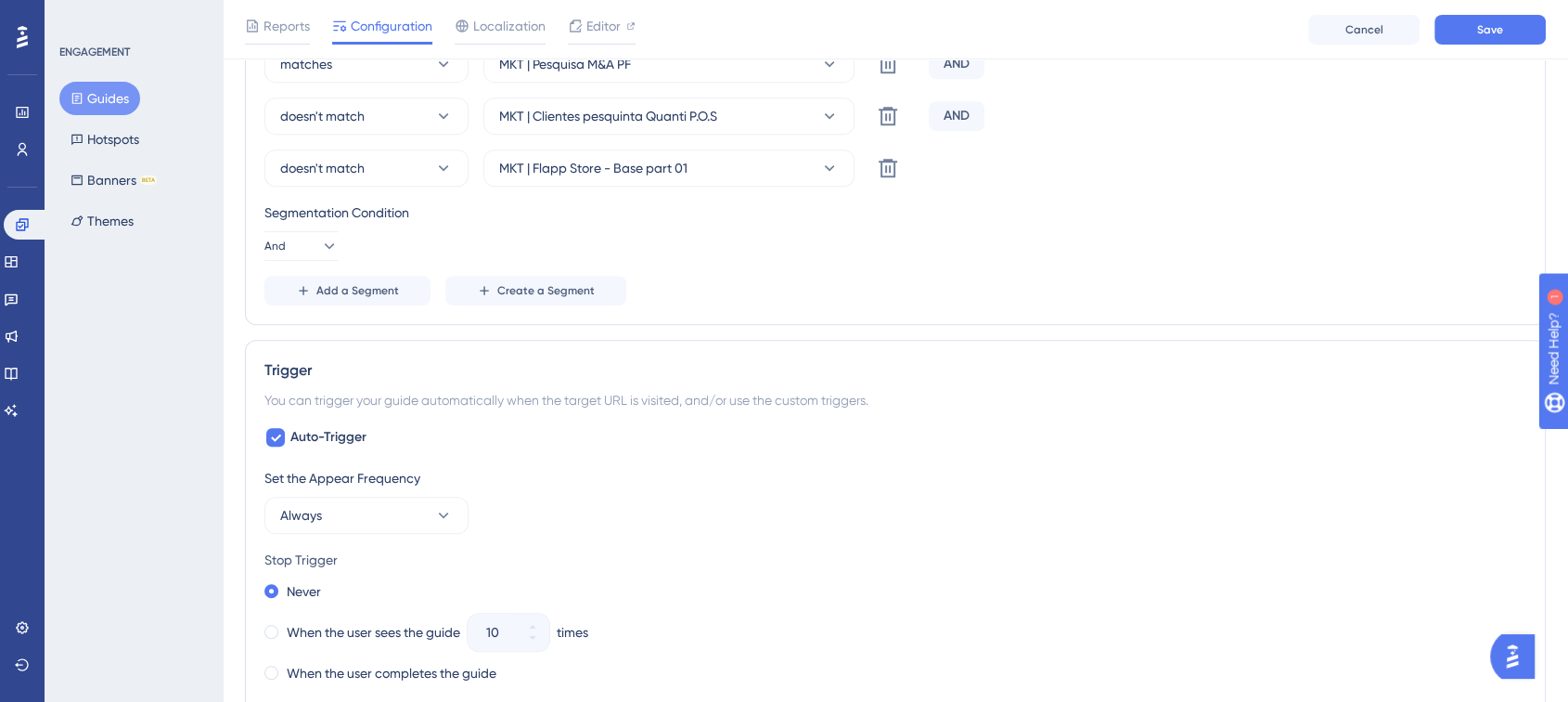
click at [1006, 253] on div "Segmentation Condition And" at bounding box center [895, 230] width 1262 height 59
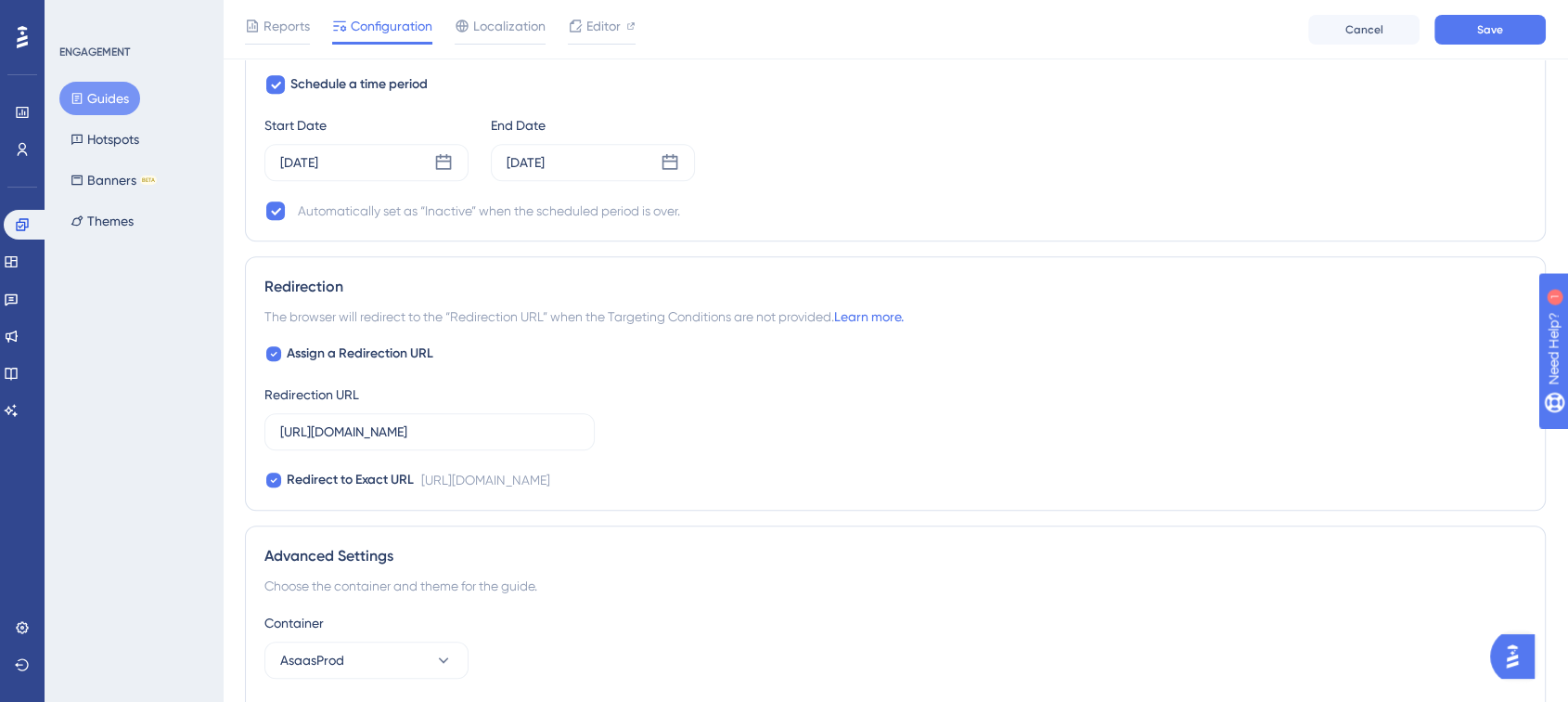
scroll to position [1720, 0]
drag, startPoint x: 501, startPoint y: 414, endPoint x: 631, endPoint y: 417, distance: 130.0
click at [631, 417] on div "Assign a Redirection URL Redirection URL [URL][DOMAIN_NAME] Redirect to Exact U…" at bounding box center [895, 415] width 1262 height 149
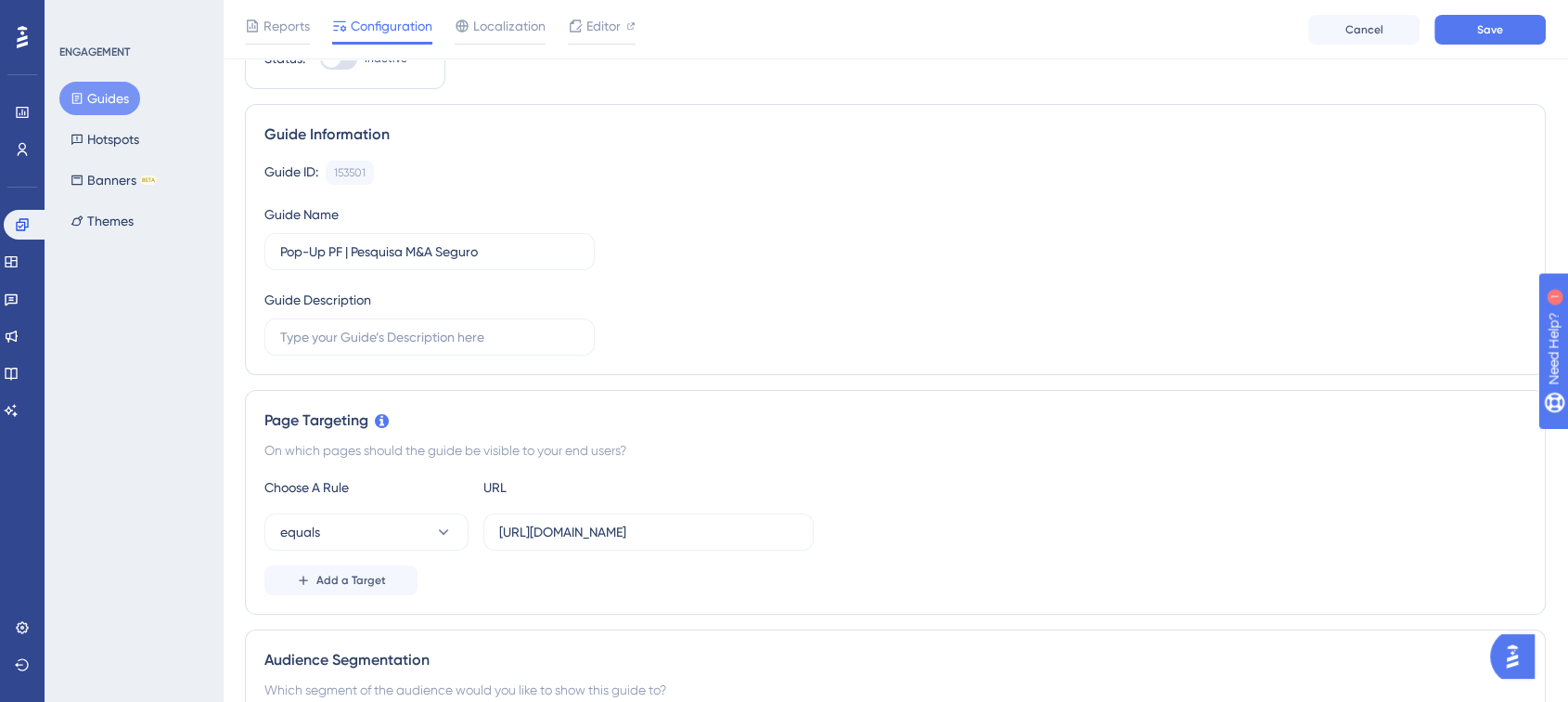
scroll to position [0, 0]
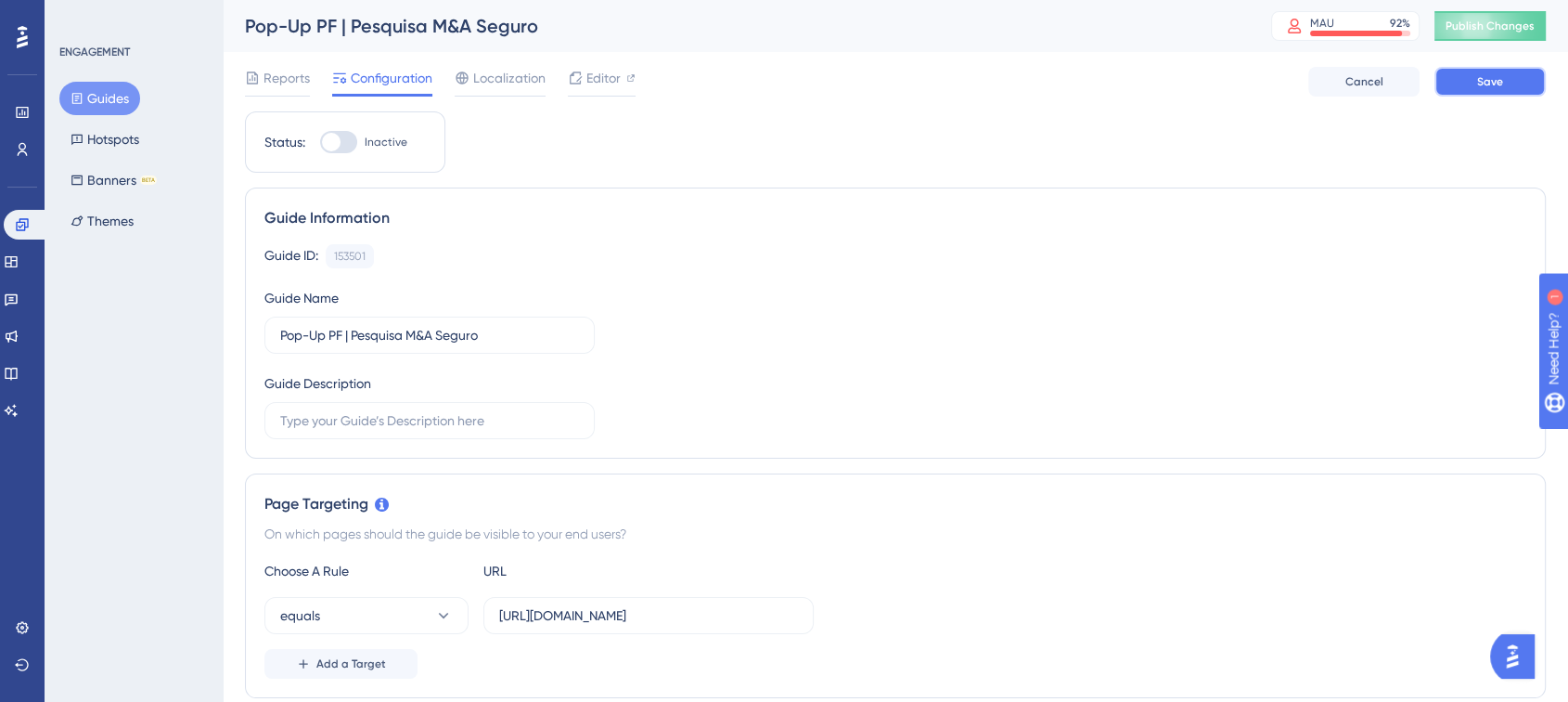
click at [1486, 77] on span "Save" at bounding box center [1490, 81] width 26 height 15
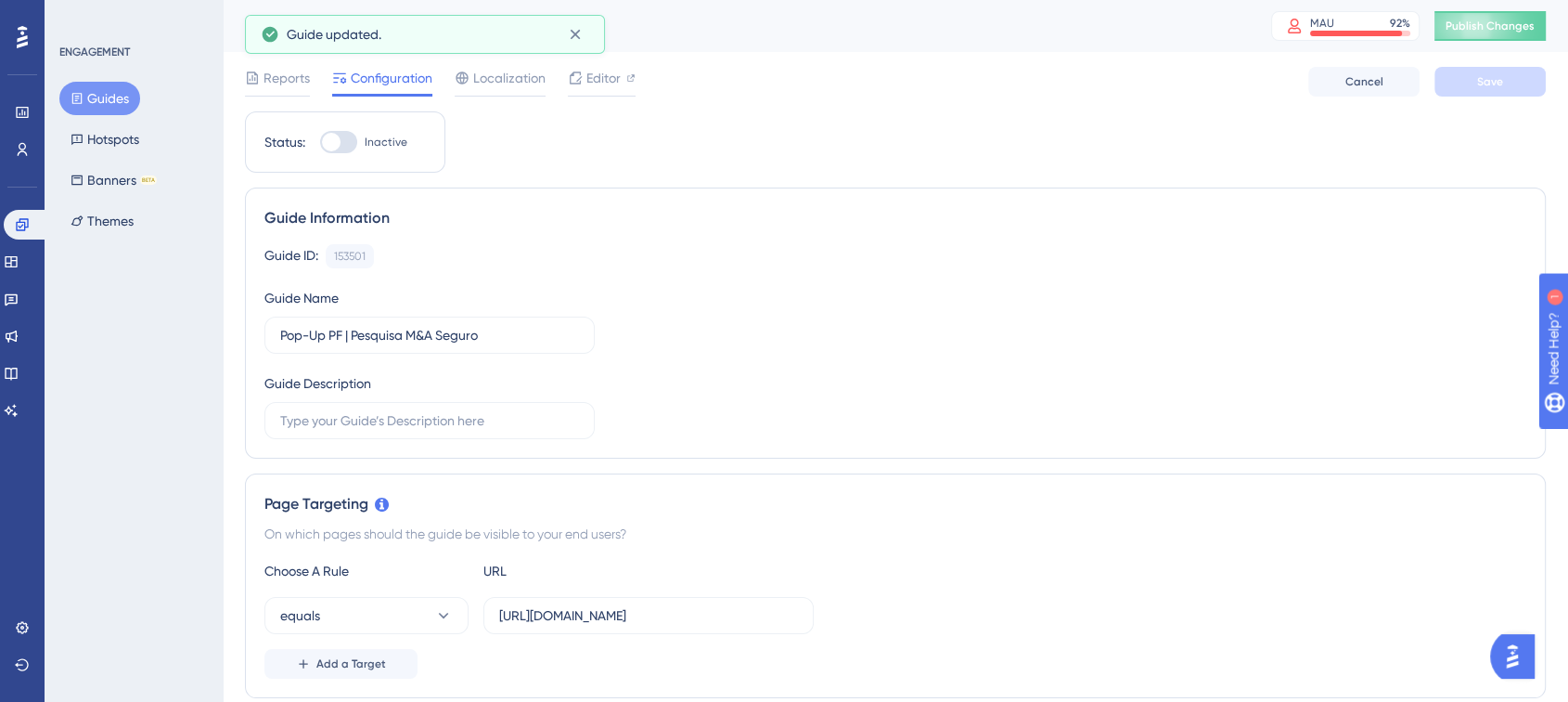
click at [331, 149] on div at bounding box center [331, 142] width 19 height 19
click at [320, 143] on input "Inactive" at bounding box center [319, 142] width 1 height 1
checkbox input "true"
click at [1513, 84] on button "Save" at bounding box center [1489, 82] width 111 height 30
click at [1511, 31] on span "Publish Changes" at bounding box center [1490, 26] width 89 height 15
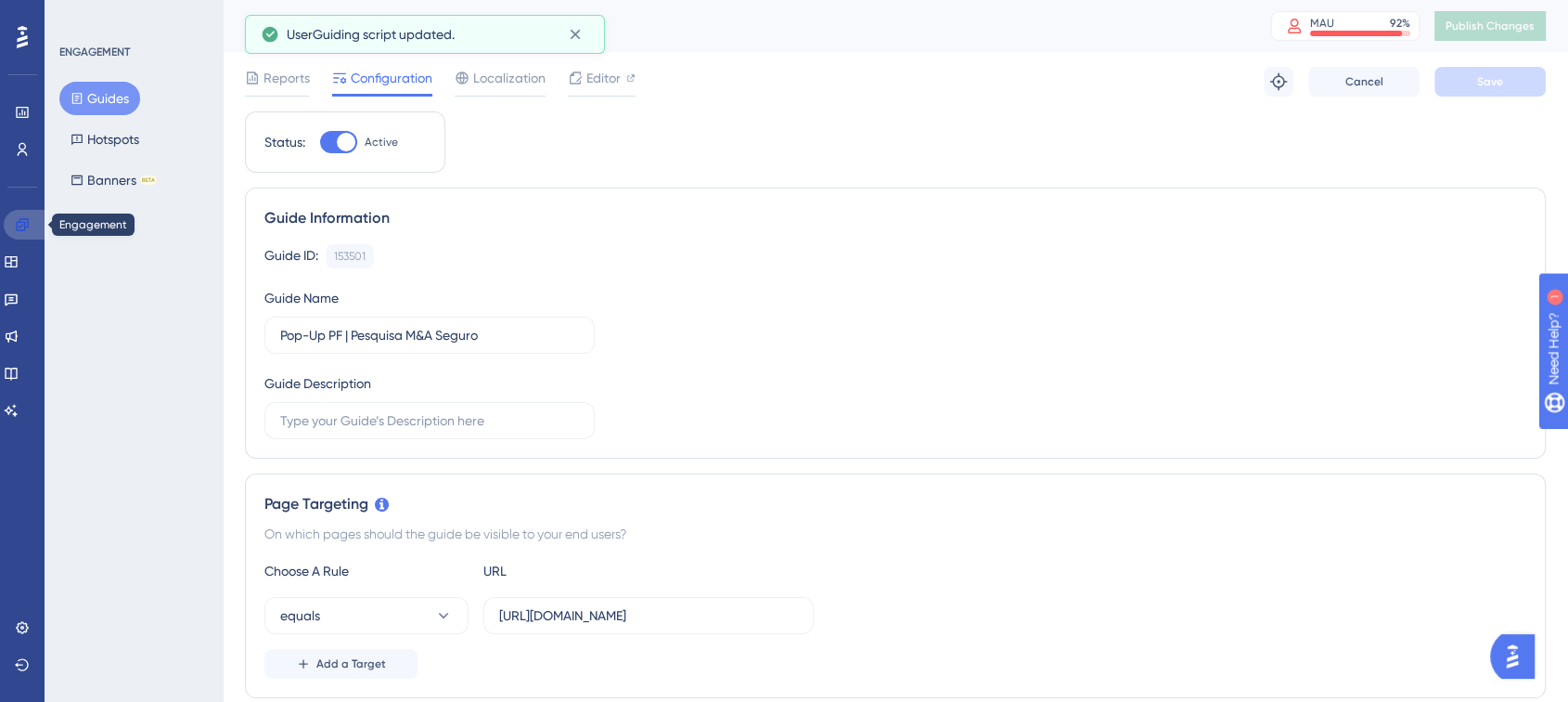
click at [18, 220] on icon at bounding box center [22, 224] width 15 height 15
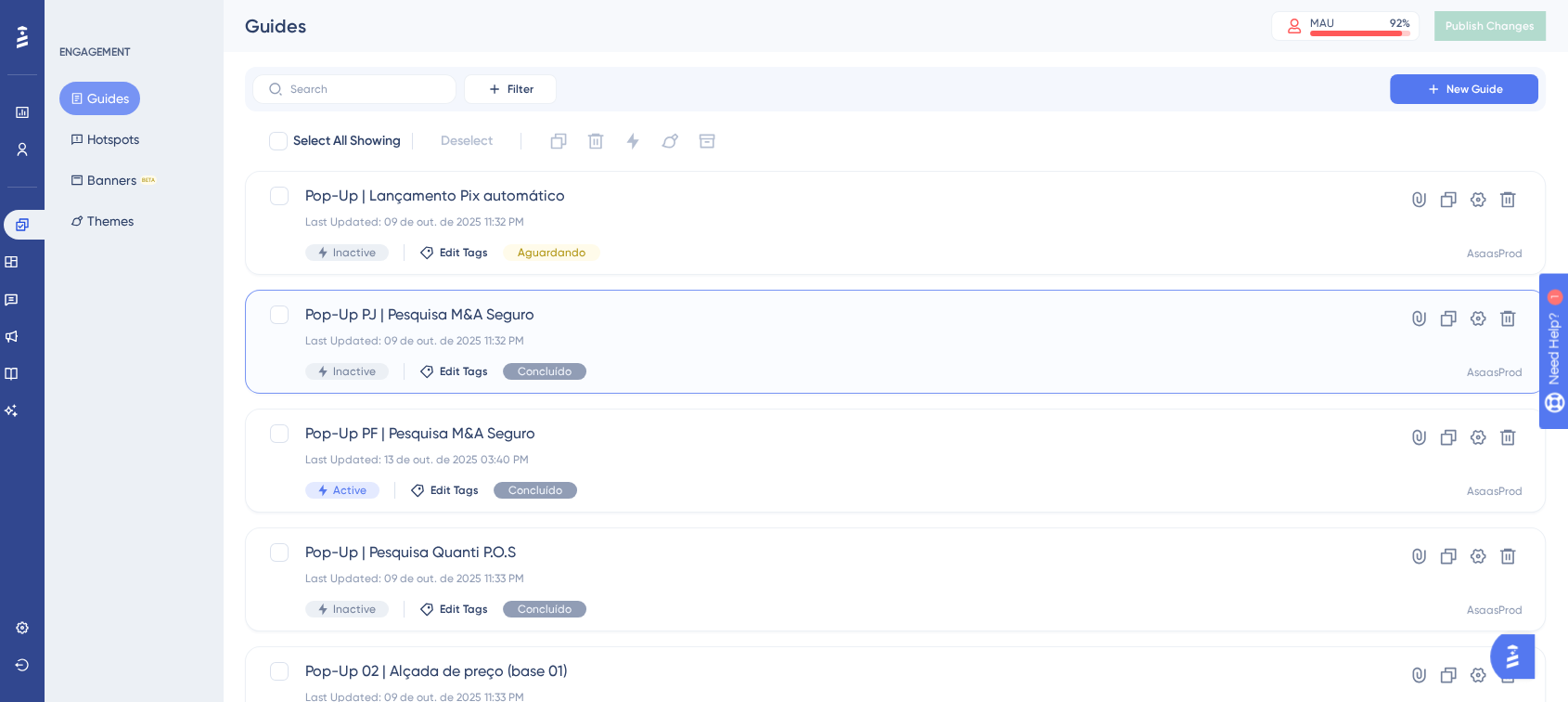
click at [710, 355] on div "Pop-Up PJ | Pesquisa M&A Seguro Last Updated: 09 de out. de 2025 11:32 PM Inact…" at bounding box center [820, 342] width 1032 height 76
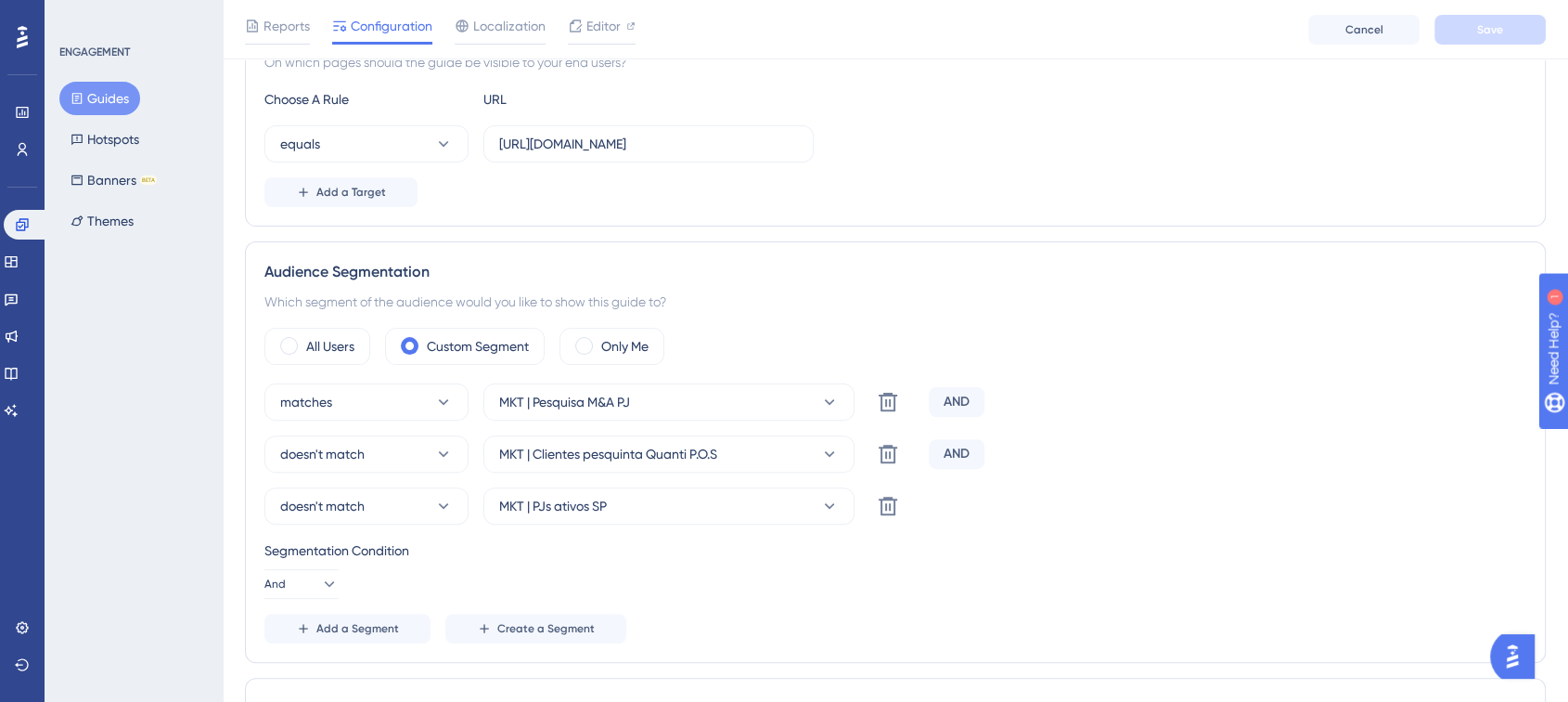
scroll to position [616, 0]
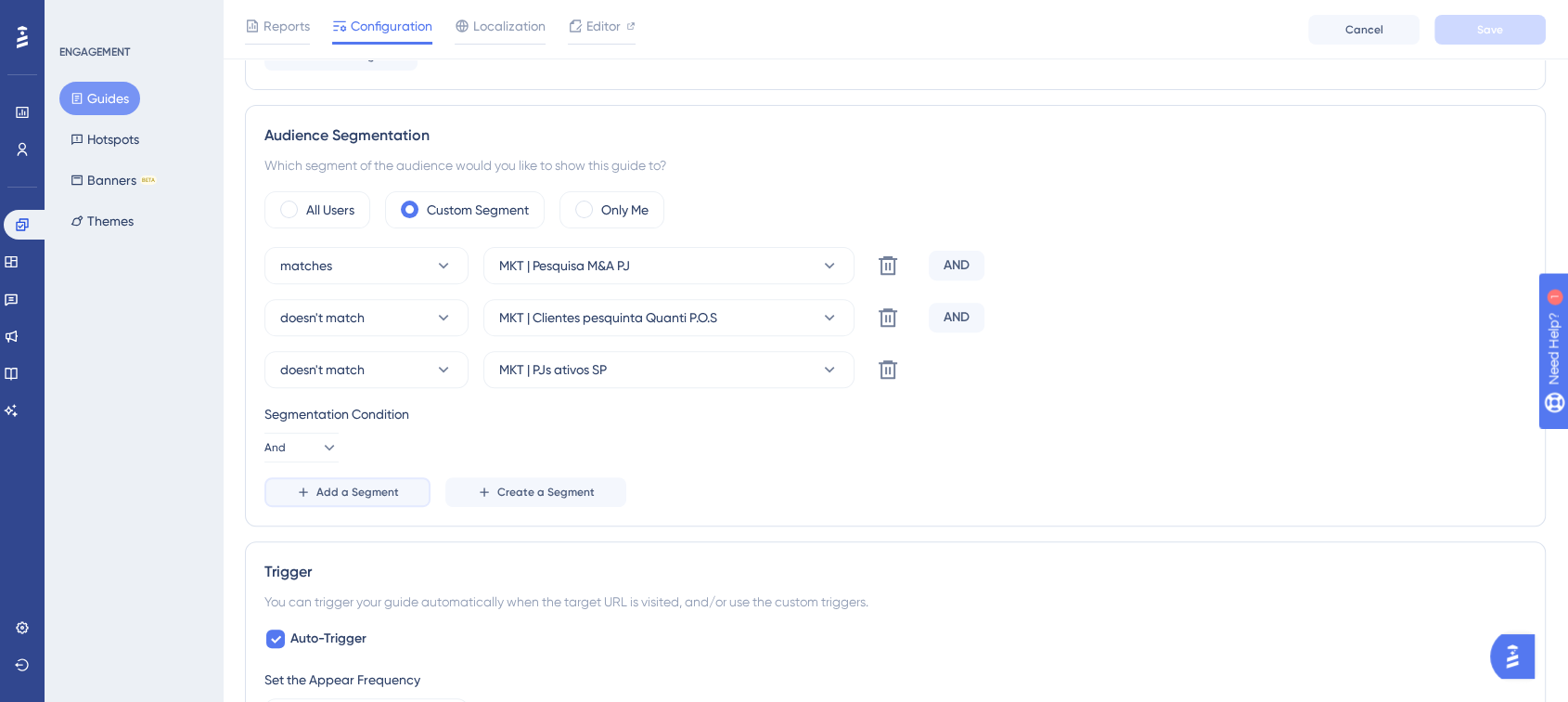
click at [328, 488] on span "Add a Segment" at bounding box center [358, 492] width 83 height 15
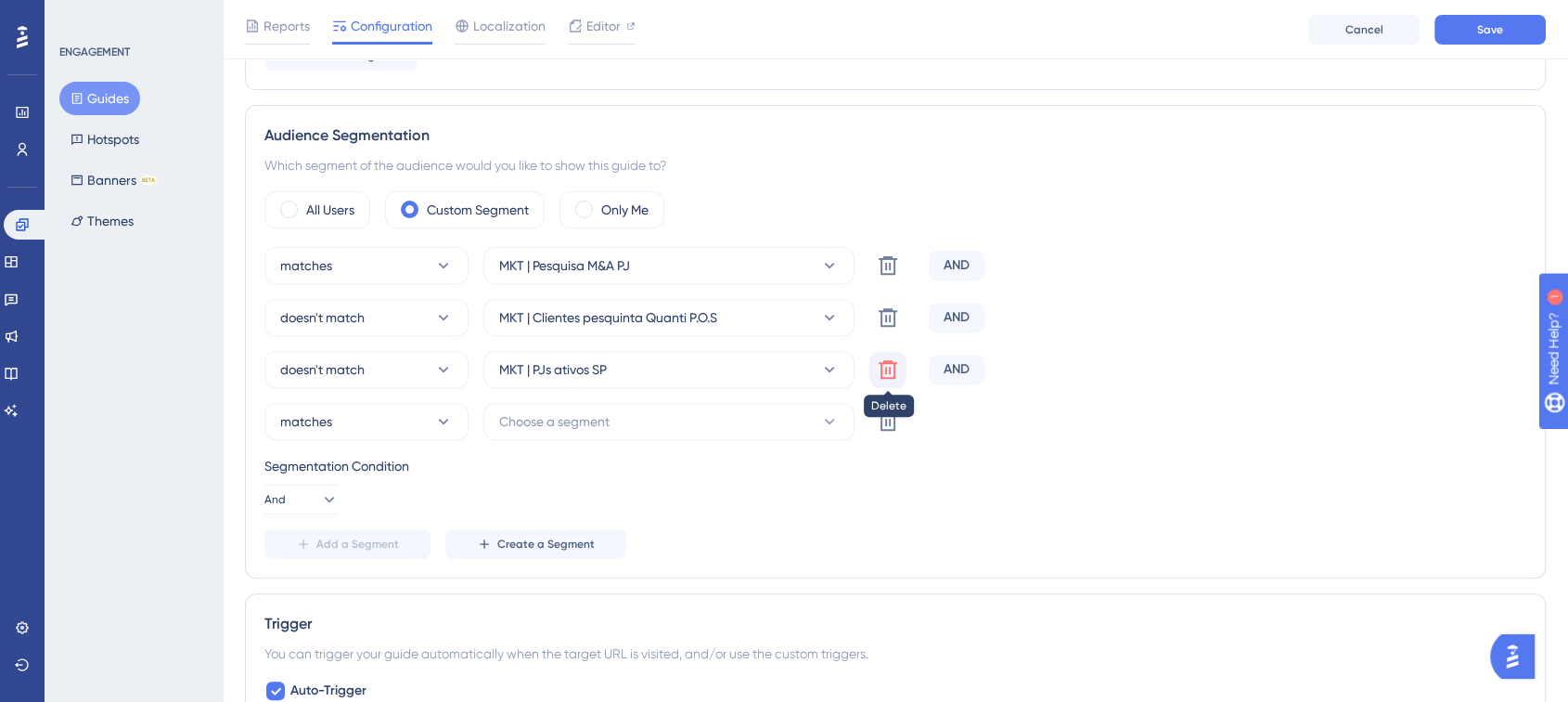
click at [883, 365] on icon at bounding box center [887, 369] width 22 height 22
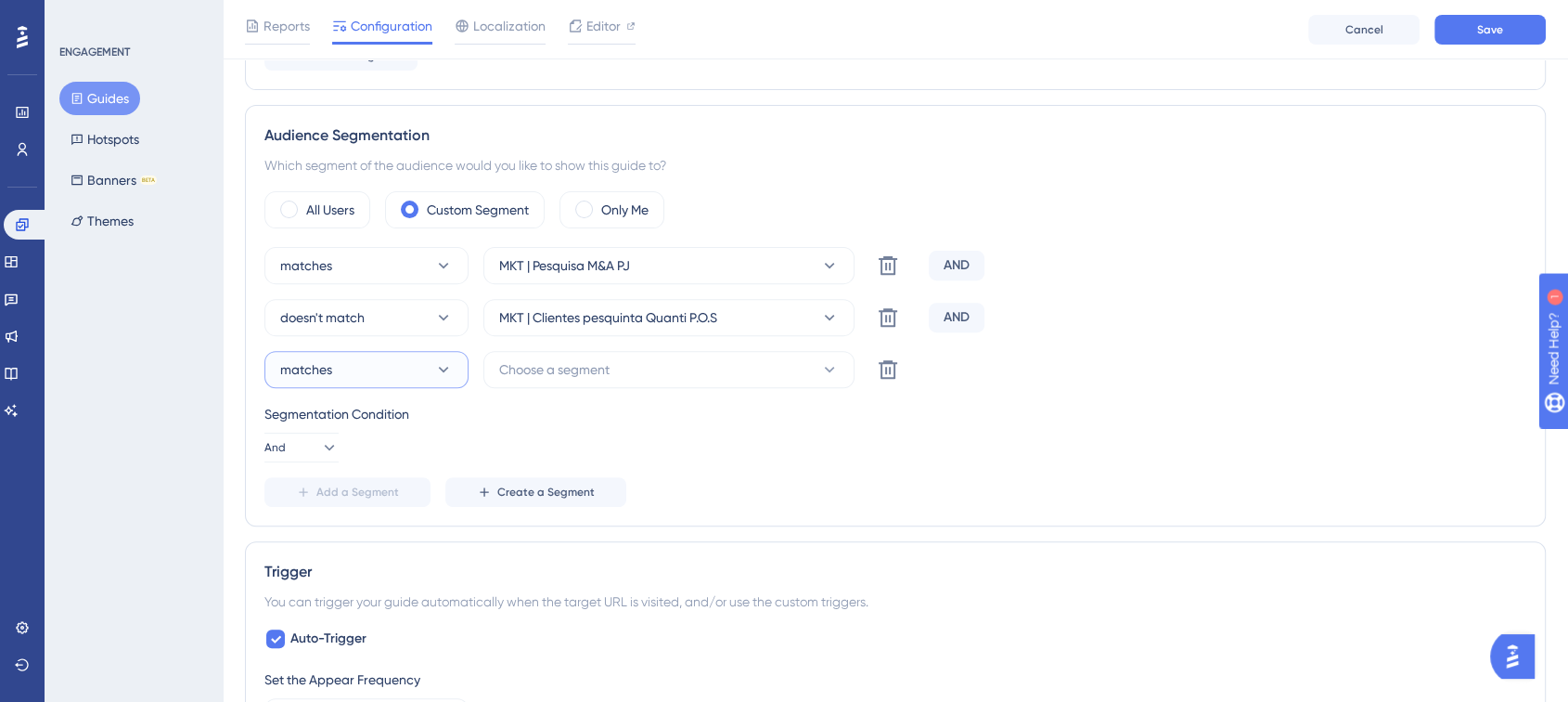
click at [421, 374] on button "matches" at bounding box center [367, 369] width 204 height 37
click at [379, 459] on div "doesn't match doesn't match" at bounding box center [367, 463] width 150 height 37
click at [578, 371] on span "Choose a segment" at bounding box center [555, 369] width 110 height 22
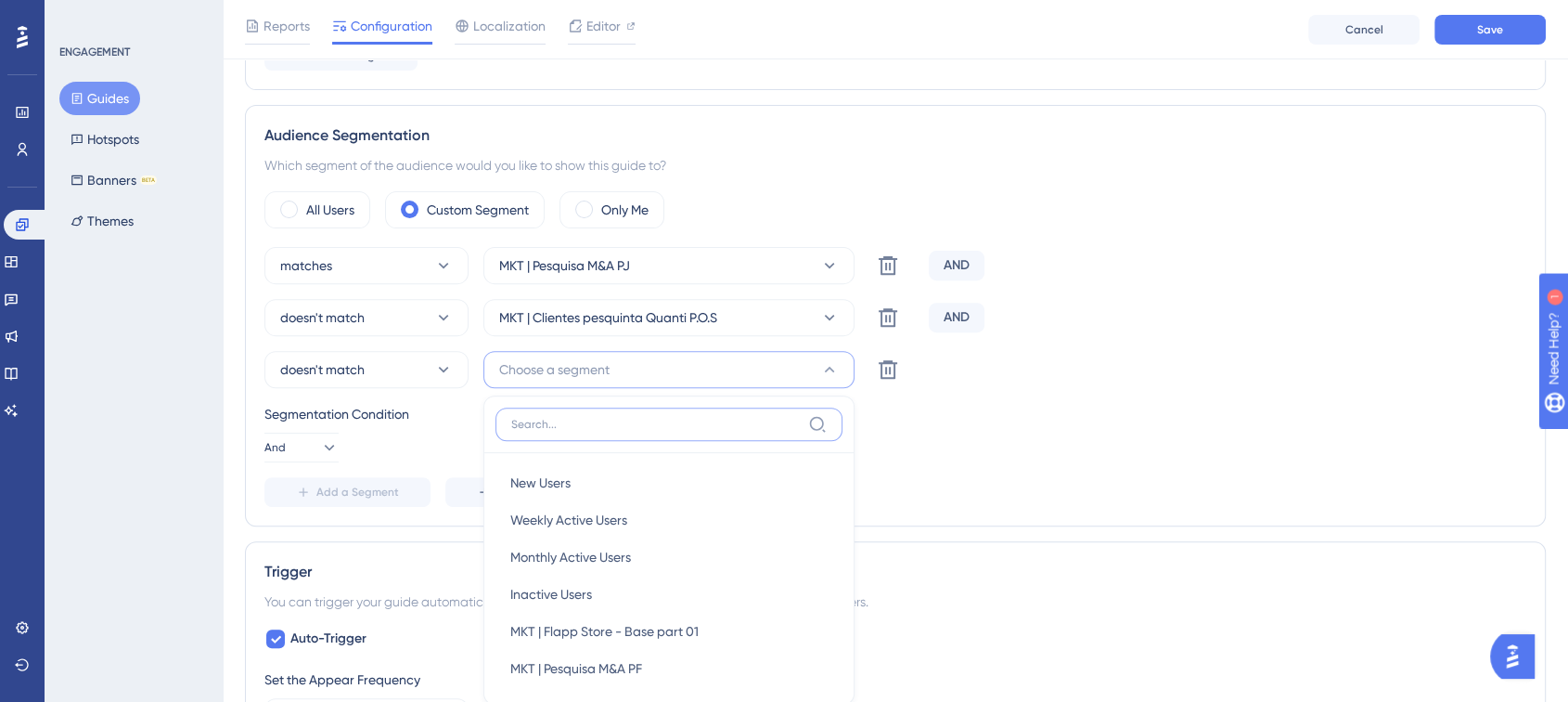
scroll to position [813, 0]
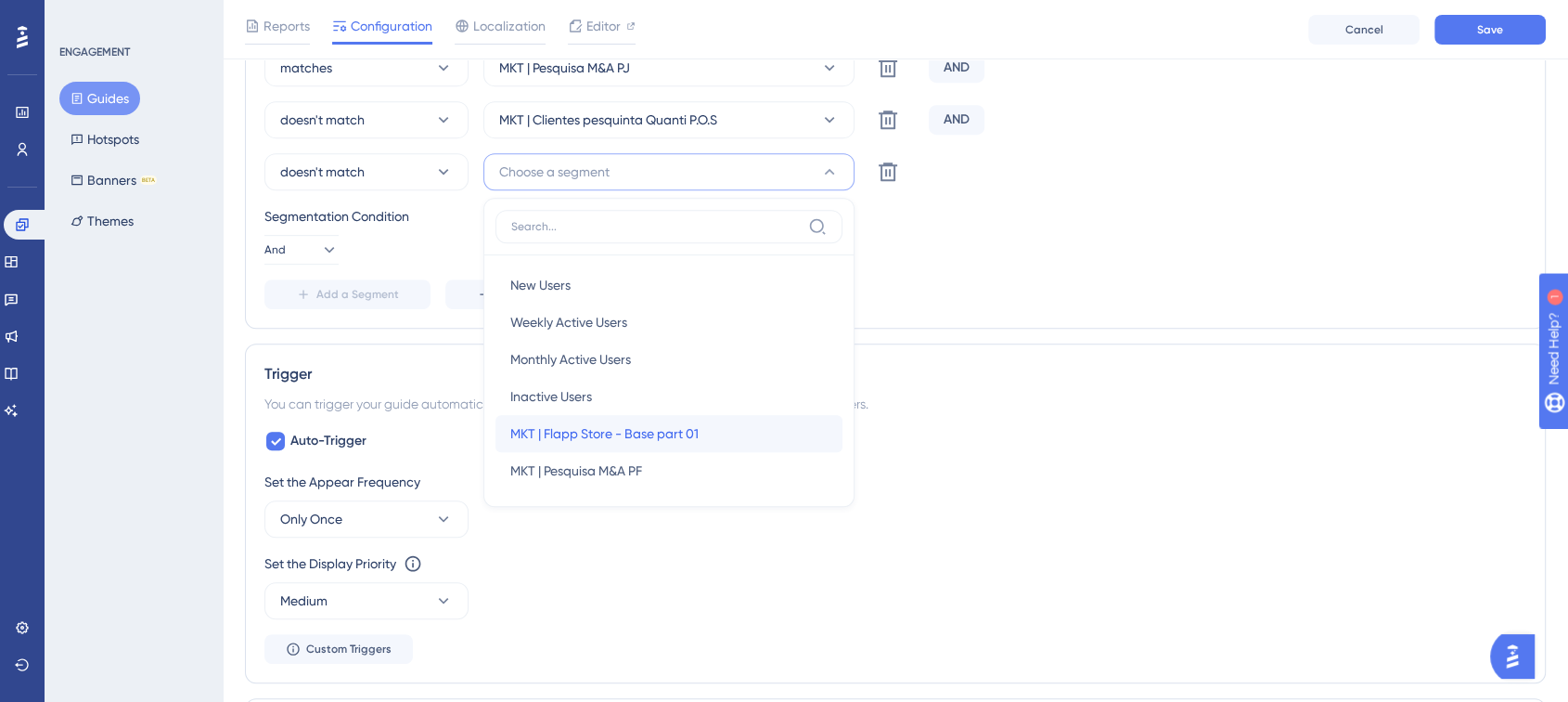
click at [664, 429] on span "MKT | Flapp Store - Base part 01" at bounding box center [605, 433] width 188 height 22
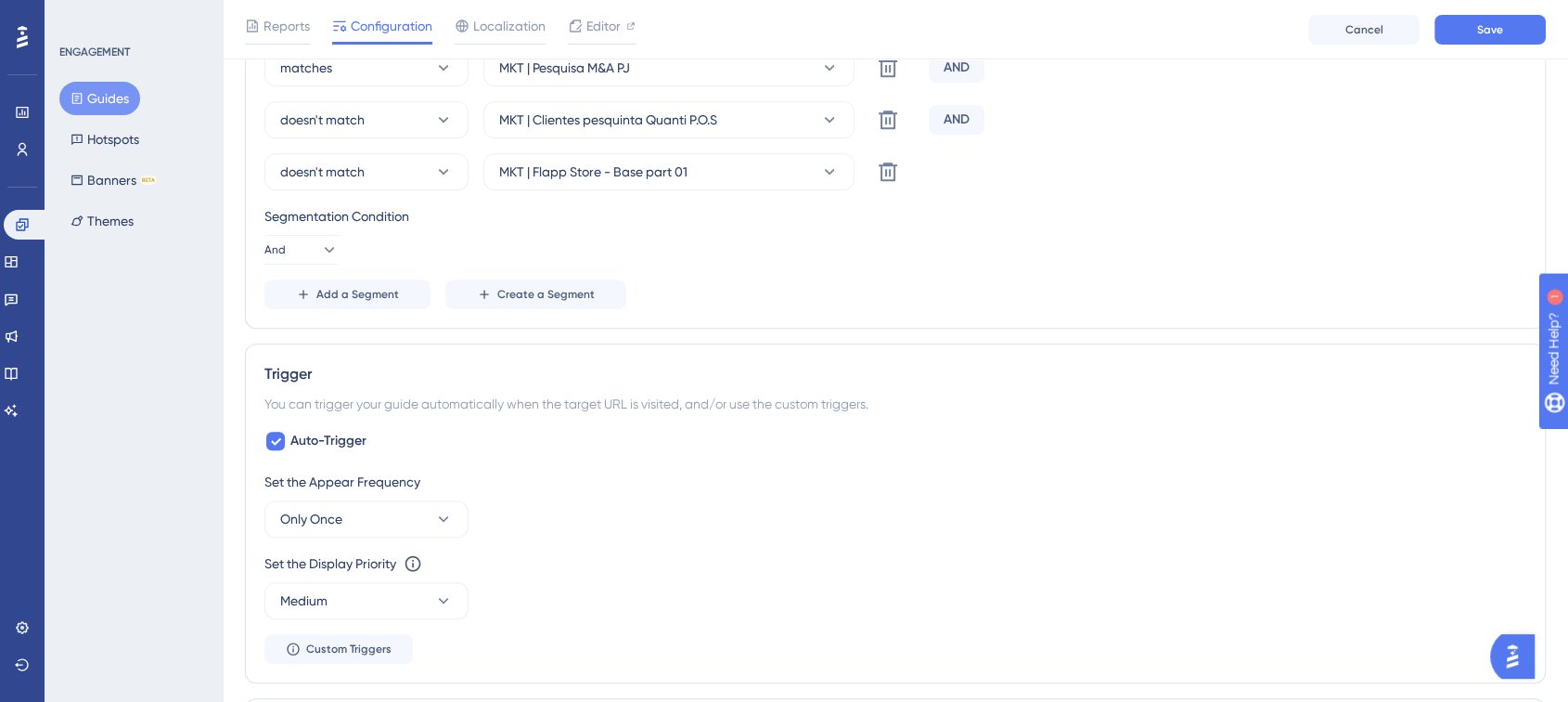
click at [1103, 194] on div "matches MKT | Pesquisa M&A PJ Delete AND doesn't match MKT | Clientes pesquinta…" at bounding box center [895, 179] width 1262 height 260
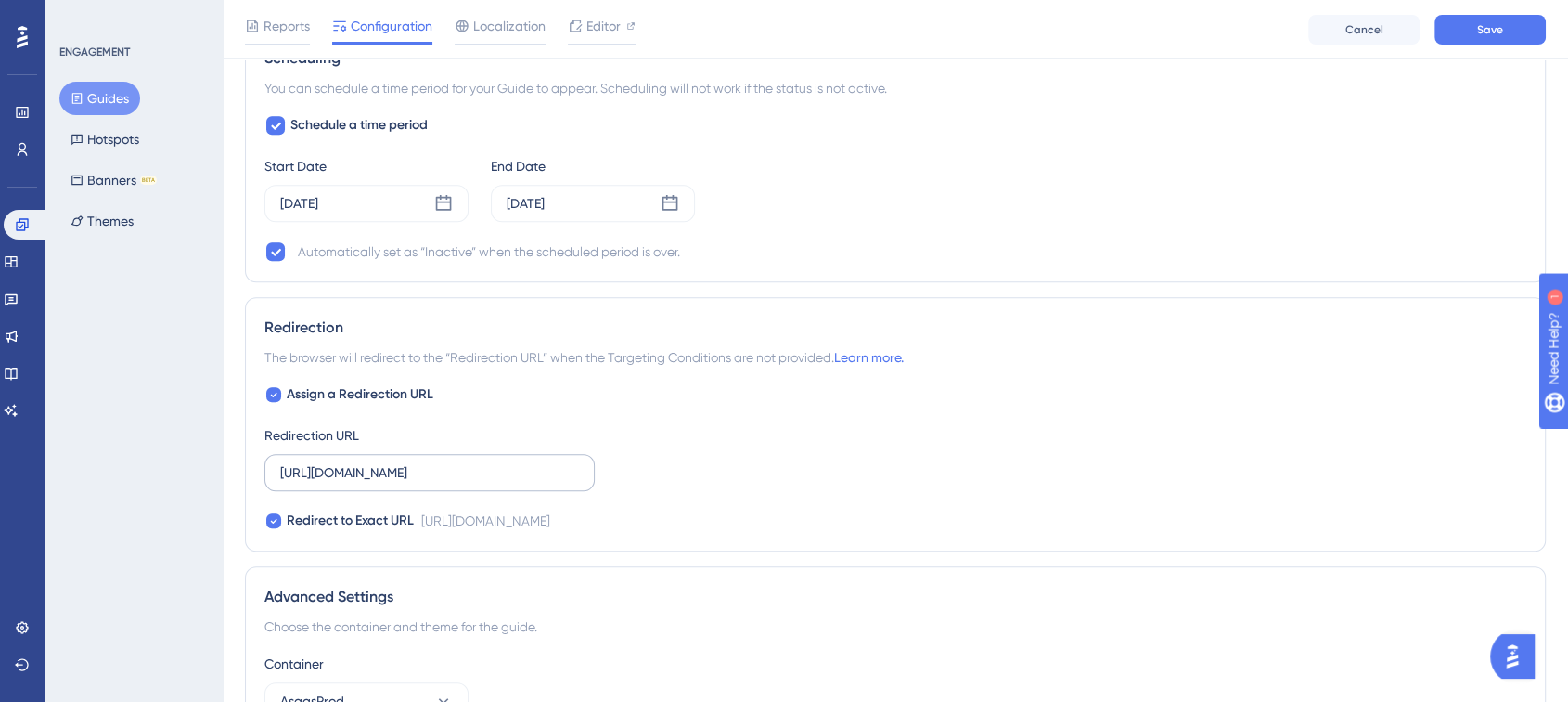
scroll to position [1488, 0]
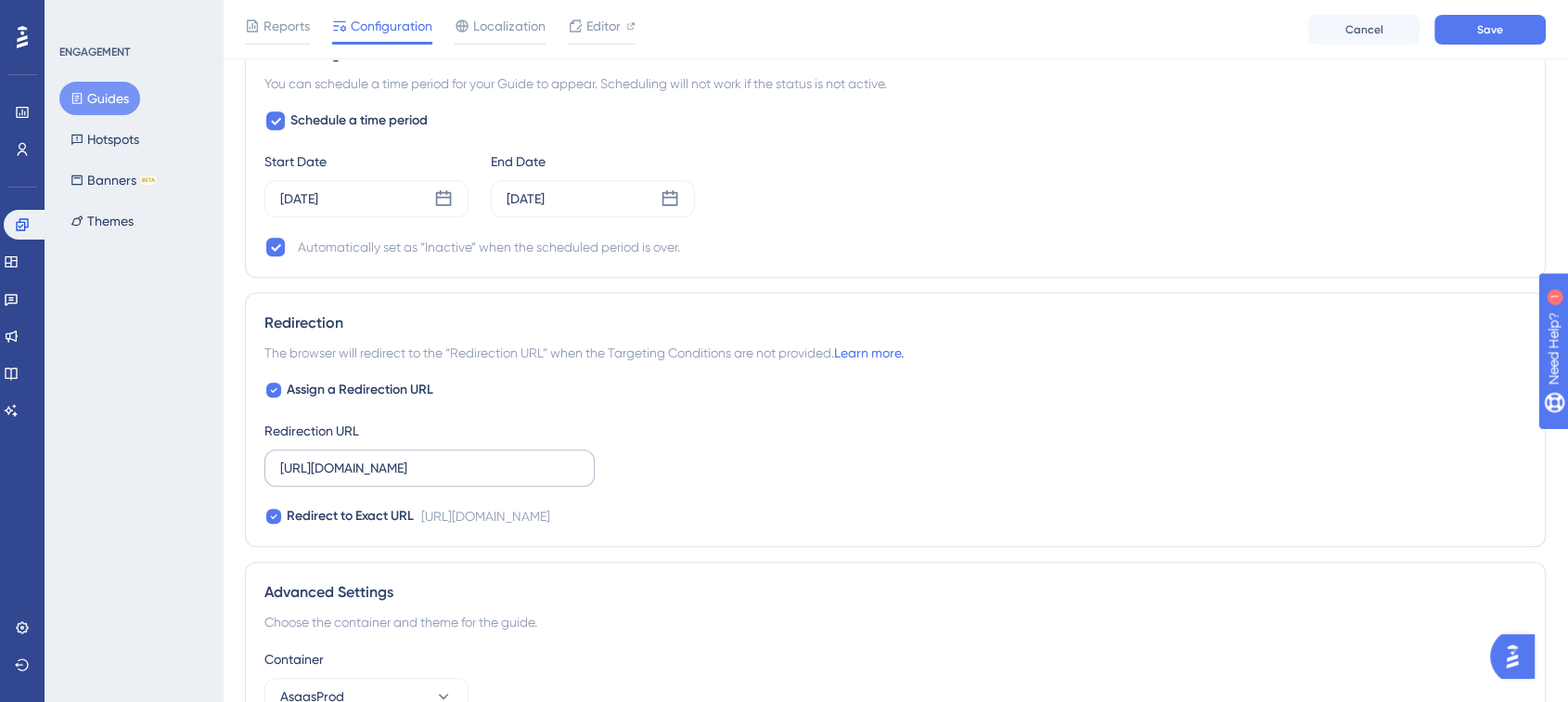
click at [511, 449] on label "[URL][DOMAIN_NAME]" at bounding box center [430, 467] width 331 height 37
click at [511, 458] on input "[URL][DOMAIN_NAME]" at bounding box center [429, 468] width 299 height 20
click at [511, 449] on label "[URL][DOMAIN_NAME]" at bounding box center [430, 467] width 331 height 37
click at [511, 458] on input "[URL][DOMAIN_NAME]" at bounding box center [429, 468] width 299 height 20
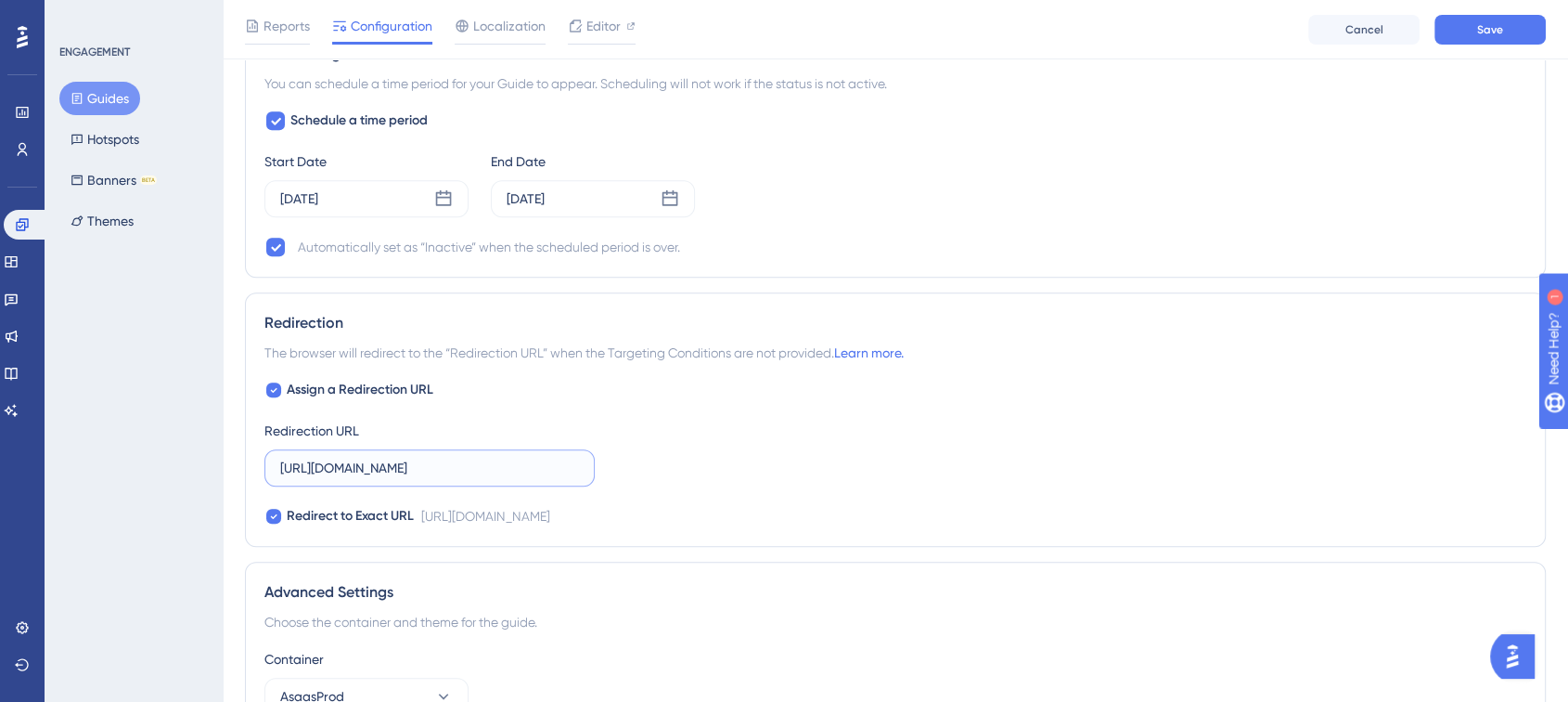
scroll to position [0, 4]
drag, startPoint x: 520, startPoint y: 463, endPoint x: 636, endPoint y: 470, distance: 116.2
click at [636, 470] on div "Assign a Redirection URL Redirection URL [URL][DOMAIN_NAME] Redirect to Exact U…" at bounding box center [895, 453] width 1262 height 149
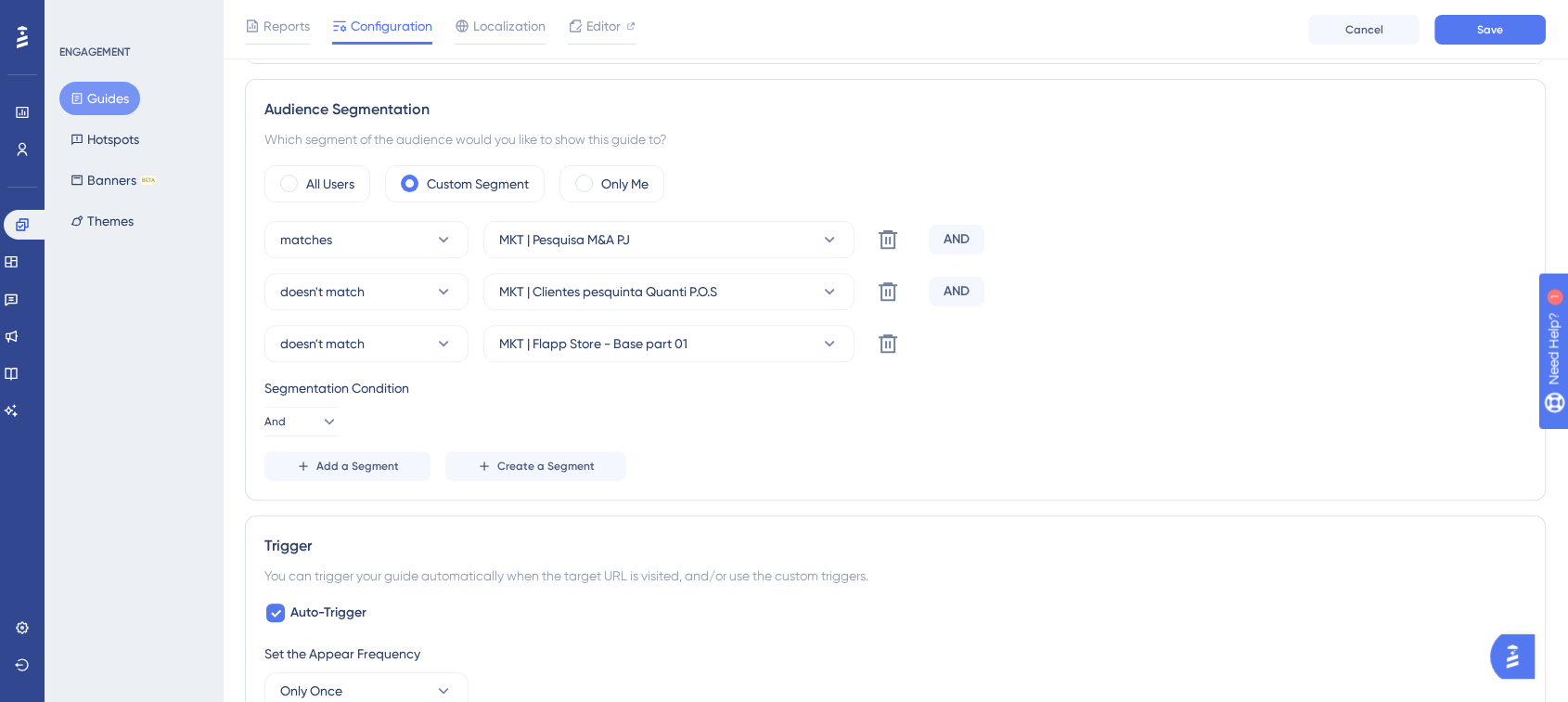
scroll to position [588, 0]
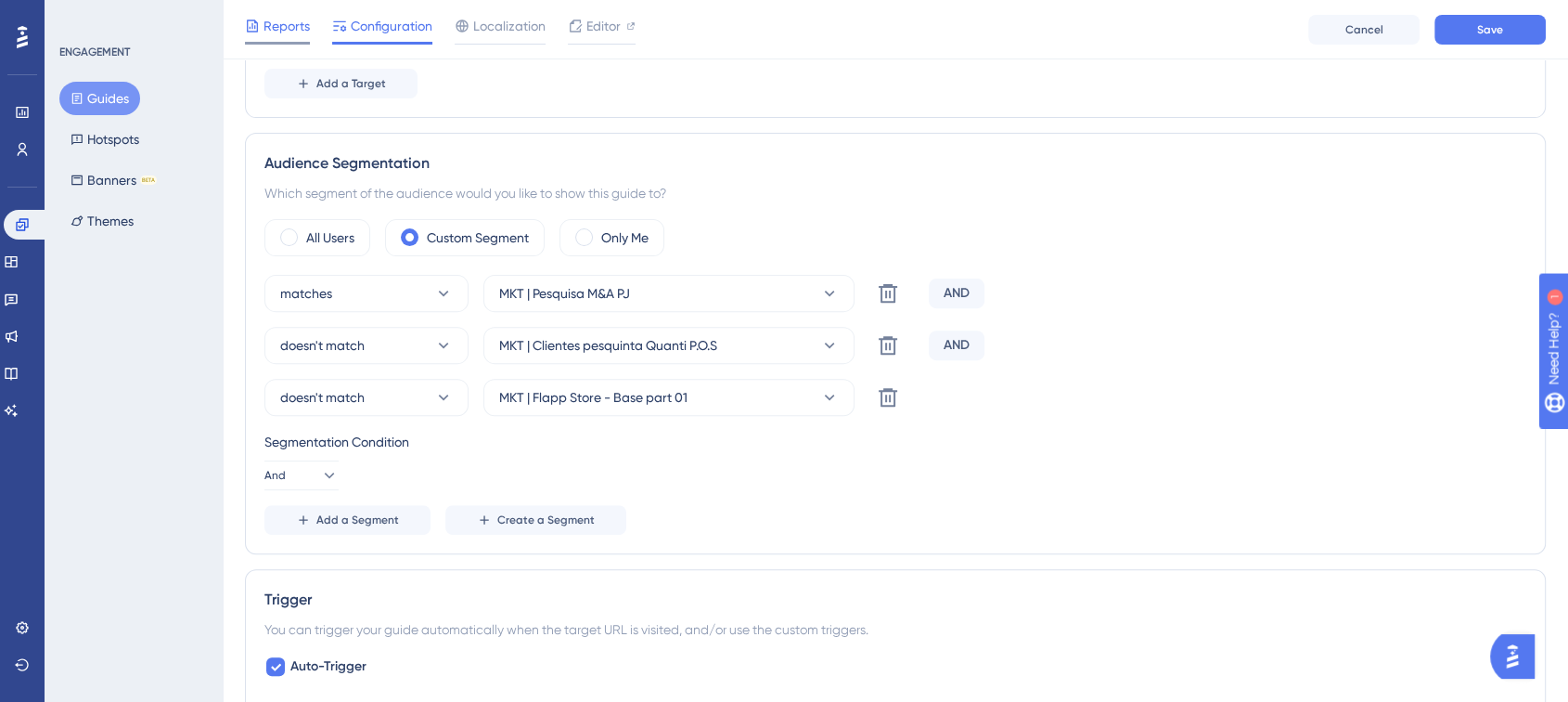
click at [282, 18] on span "Reports" at bounding box center [287, 26] width 46 height 22
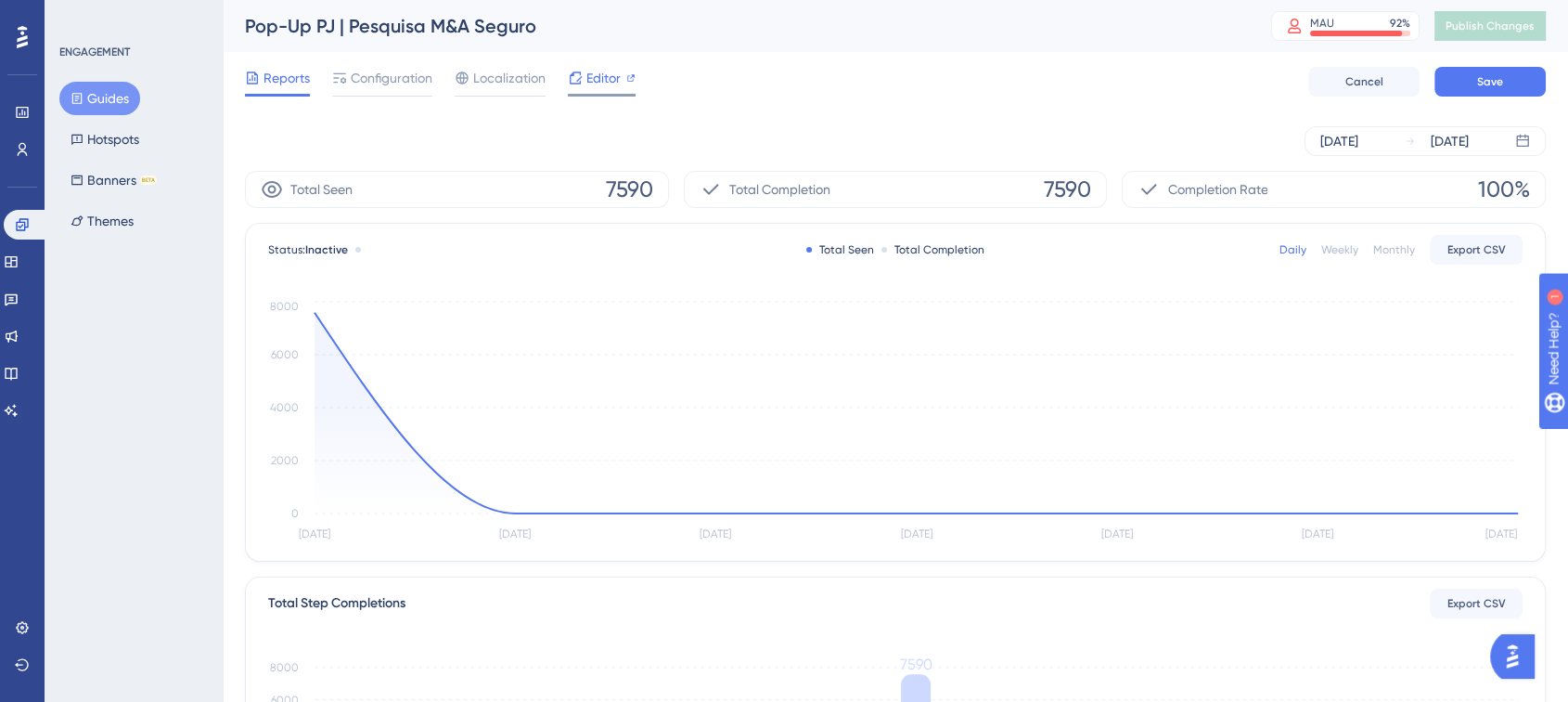
click at [617, 87] on span "Editor" at bounding box center [604, 78] width 34 height 22
click at [394, 77] on span "Configuration" at bounding box center [392, 78] width 82 height 22
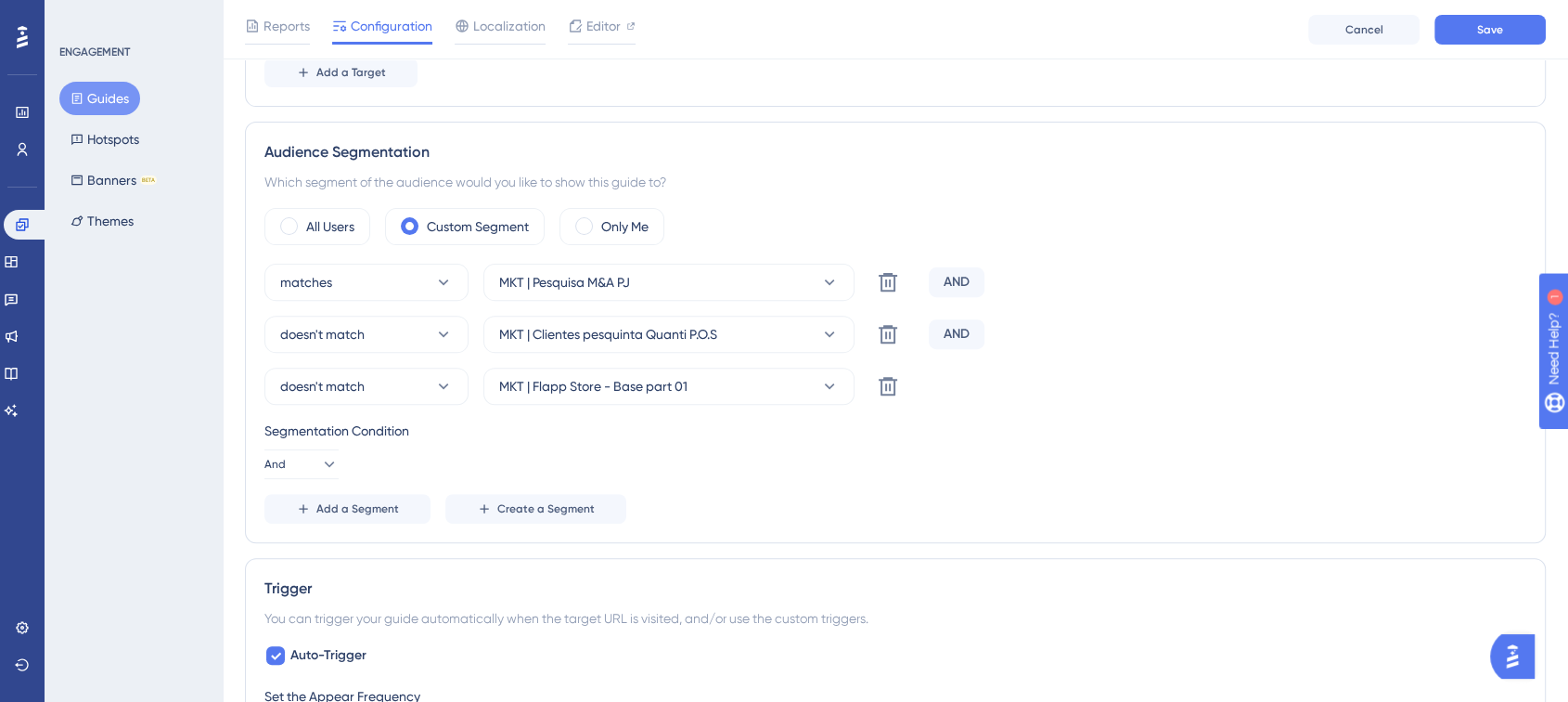
scroll to position [597, 0]
click at [1485, 33] on span "Save" at bounding box center [1490, 29] width 26 height 15
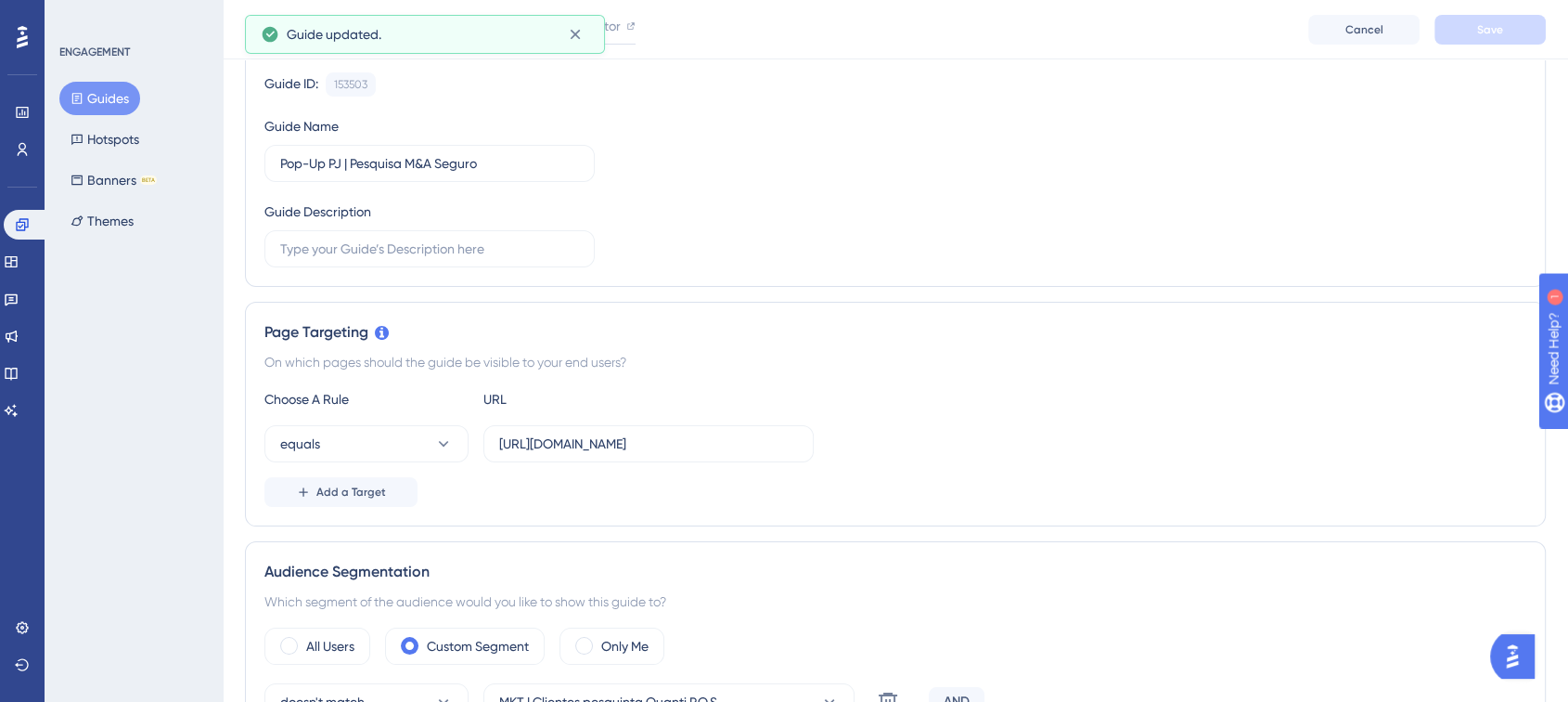
scroll to position [0, 0]
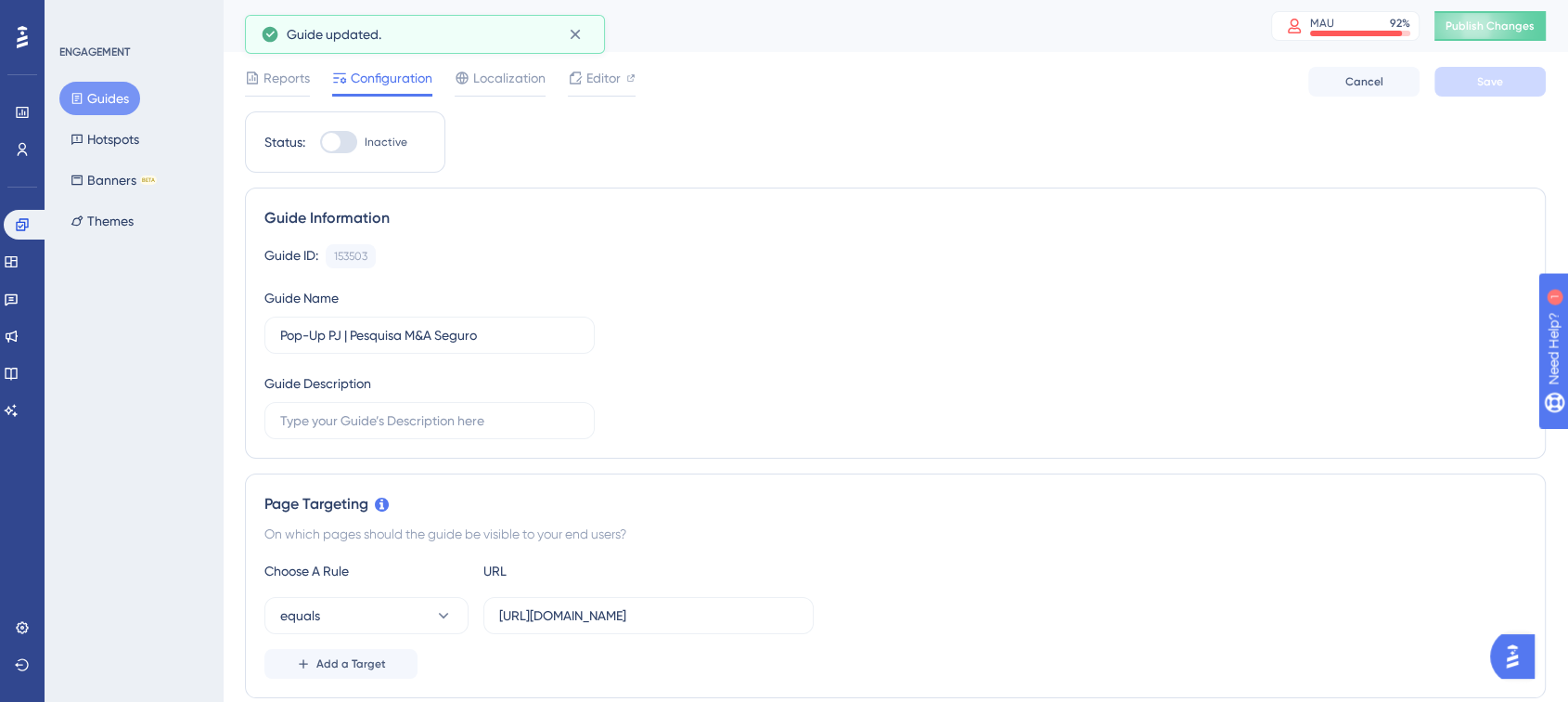
click at [337, 133] on div at bounding box center [338, 142] width 37 height 22
click at [320, 142] on input "Inactive" at bounding box center [319, 142] width 1 height 1
checkbox input "true"
click at [1506, 80] on button "Save" at bounding box center [1489, 82] width 111 height 30
click at [1495, 35] on button "Publish Changes" at bounding box center [1489, 26] width 111 height 30
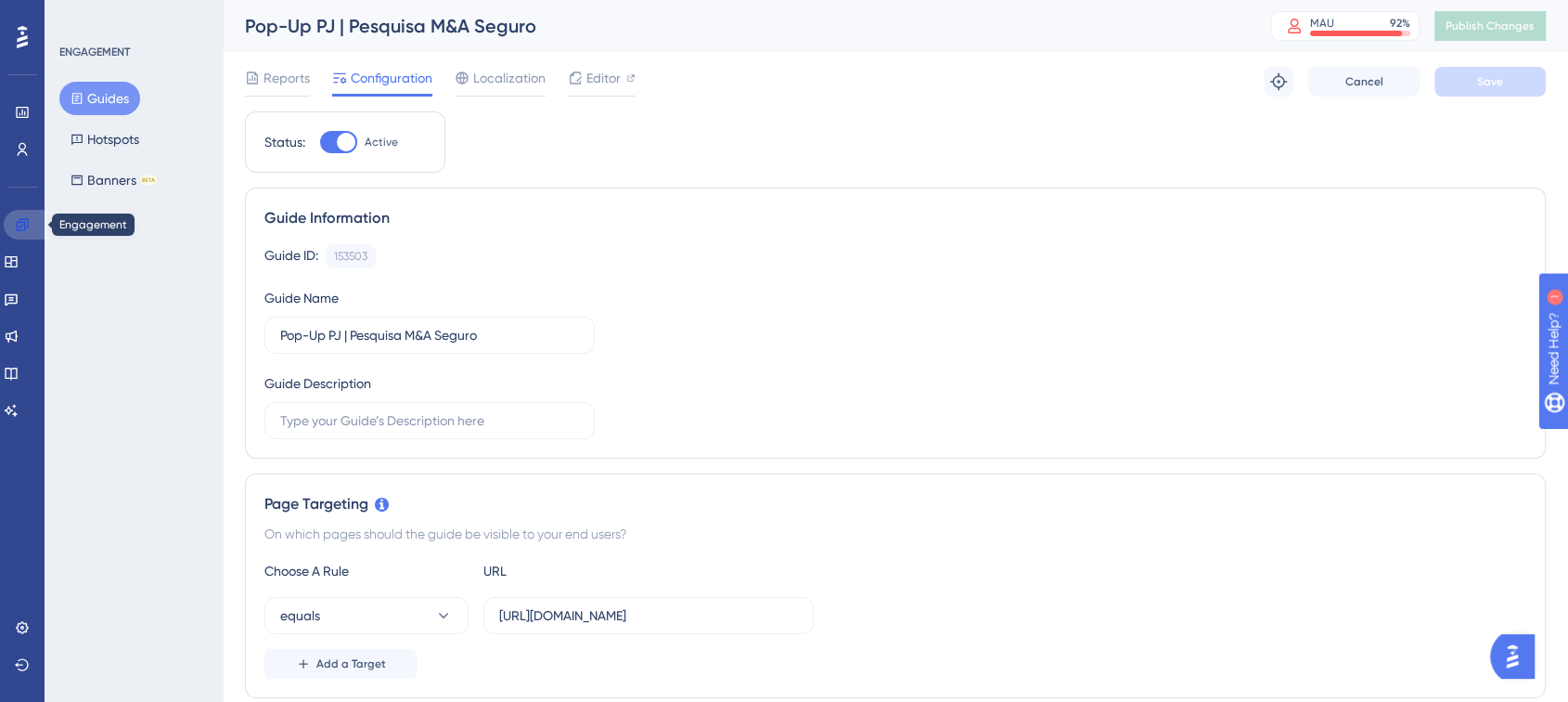
click at [18, 222] on icon at bounding box center [22, 224] width 12 height 12
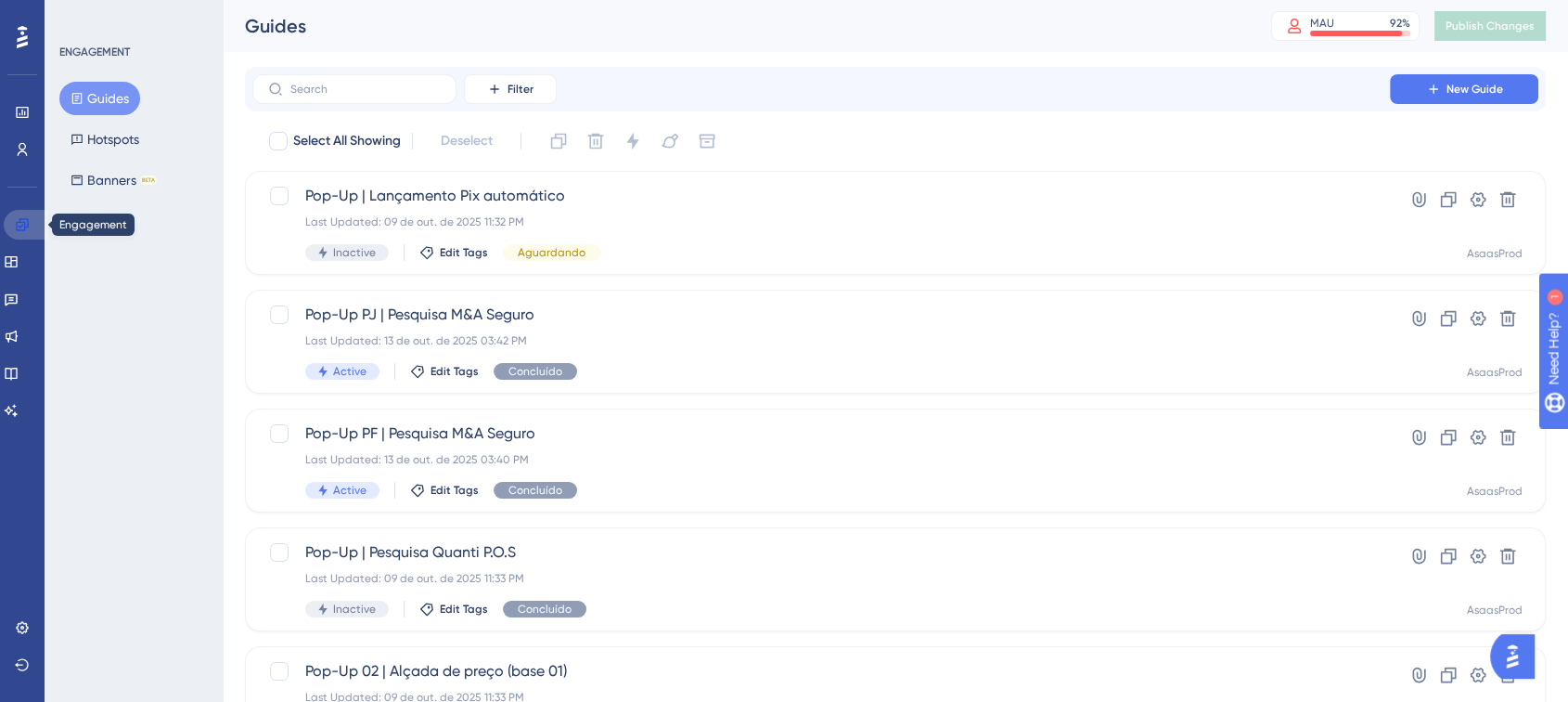
click at [21, 223] on icon at bounding box center [22, 224] width 15 height 15
click at [15, 121] on link at bounding box center [22, 112] width 15 height 30
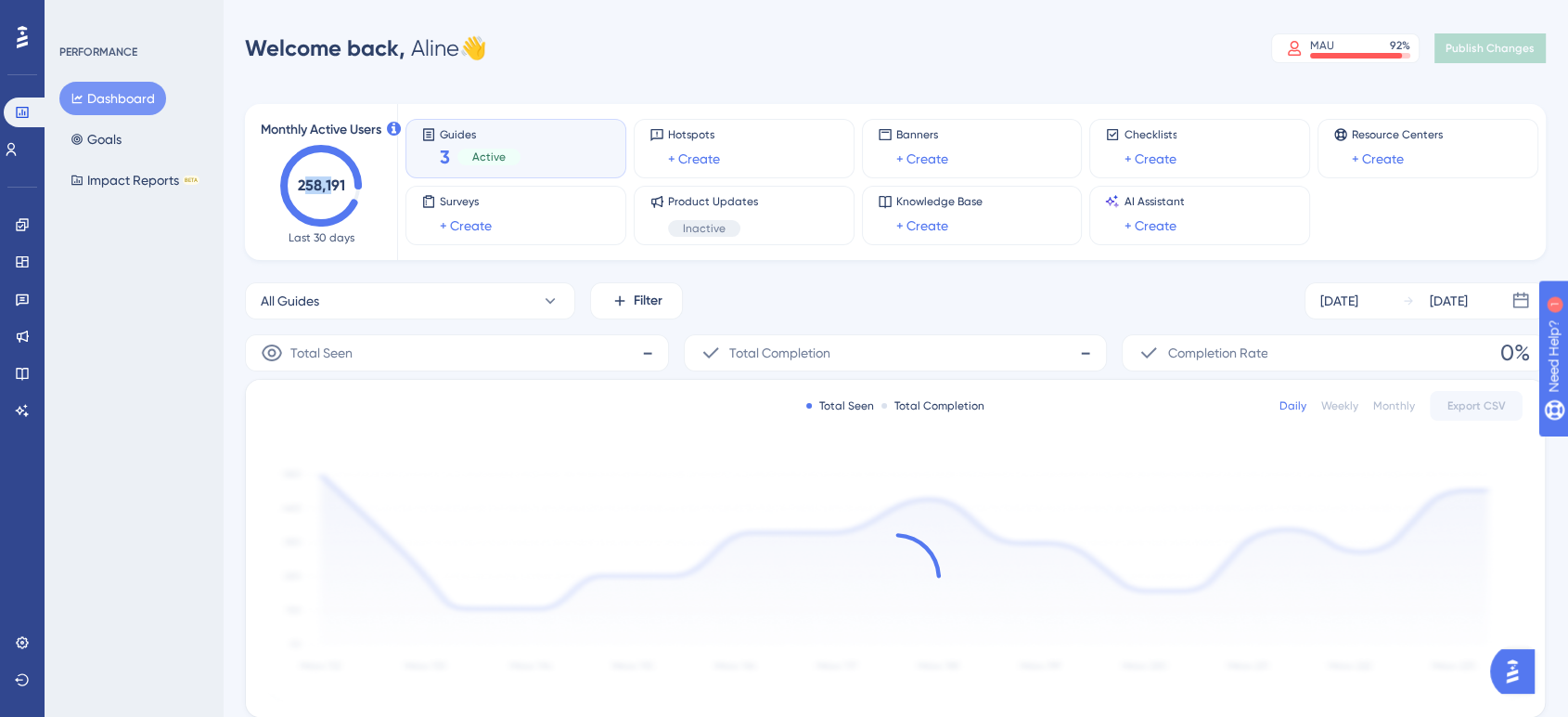
drag, startPoint x: 306, startPoint y: 182, endPoint x: 338, endPoint y: 184, distance: 32.1
click at [338, 184] on text "258,191" at bounding box center [321, 185] width 47 height 18
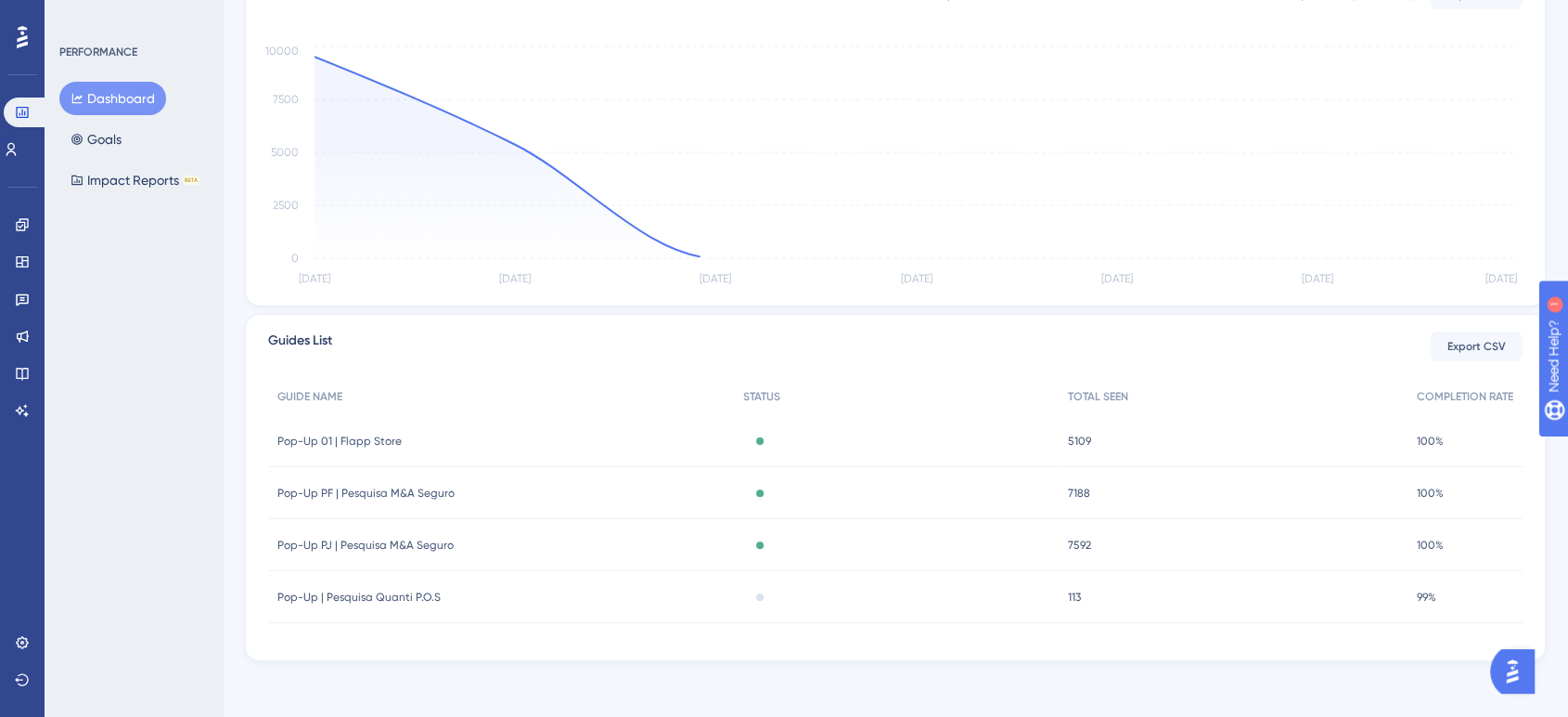
scroll to position [414, 0]
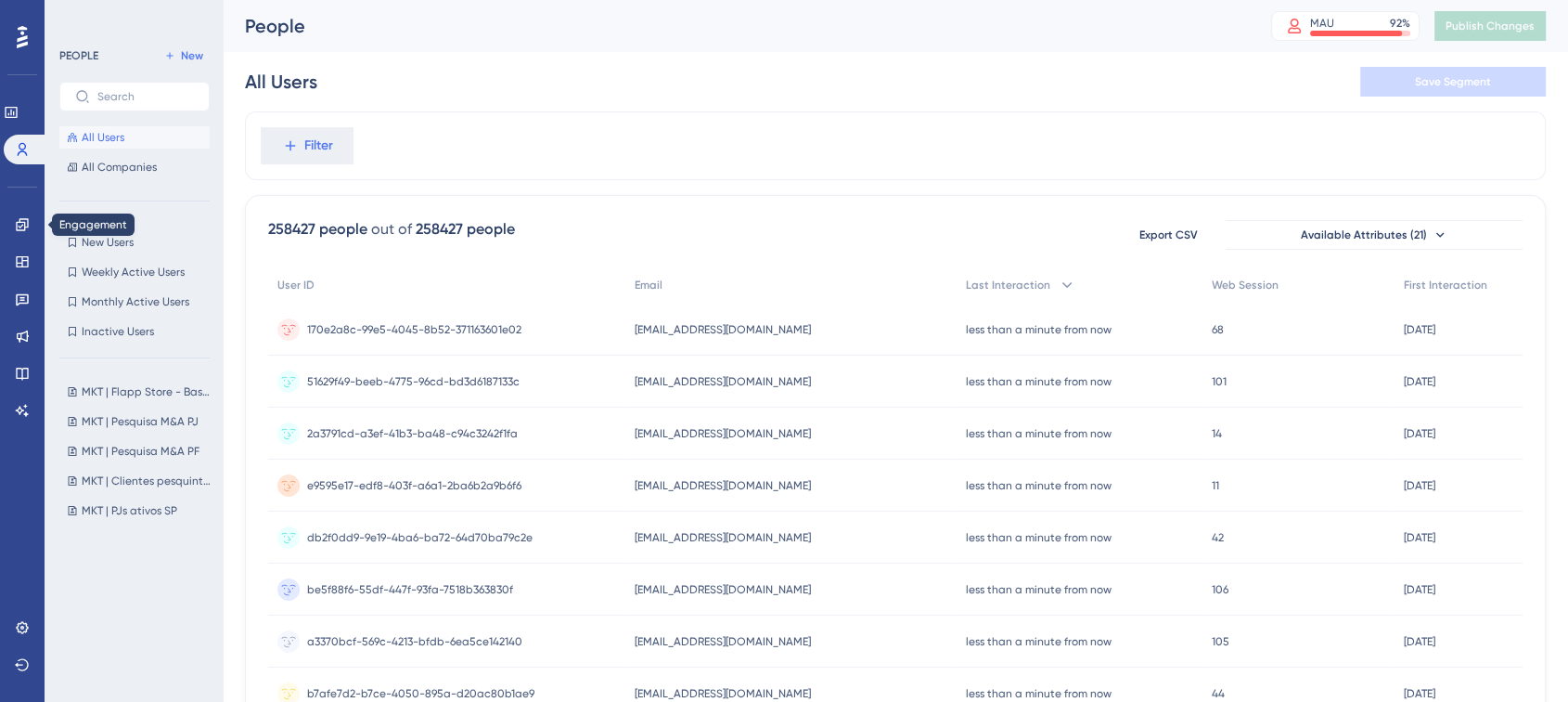
click at [15, 213] on link at bounding box center [22, 225] width 15 height 30
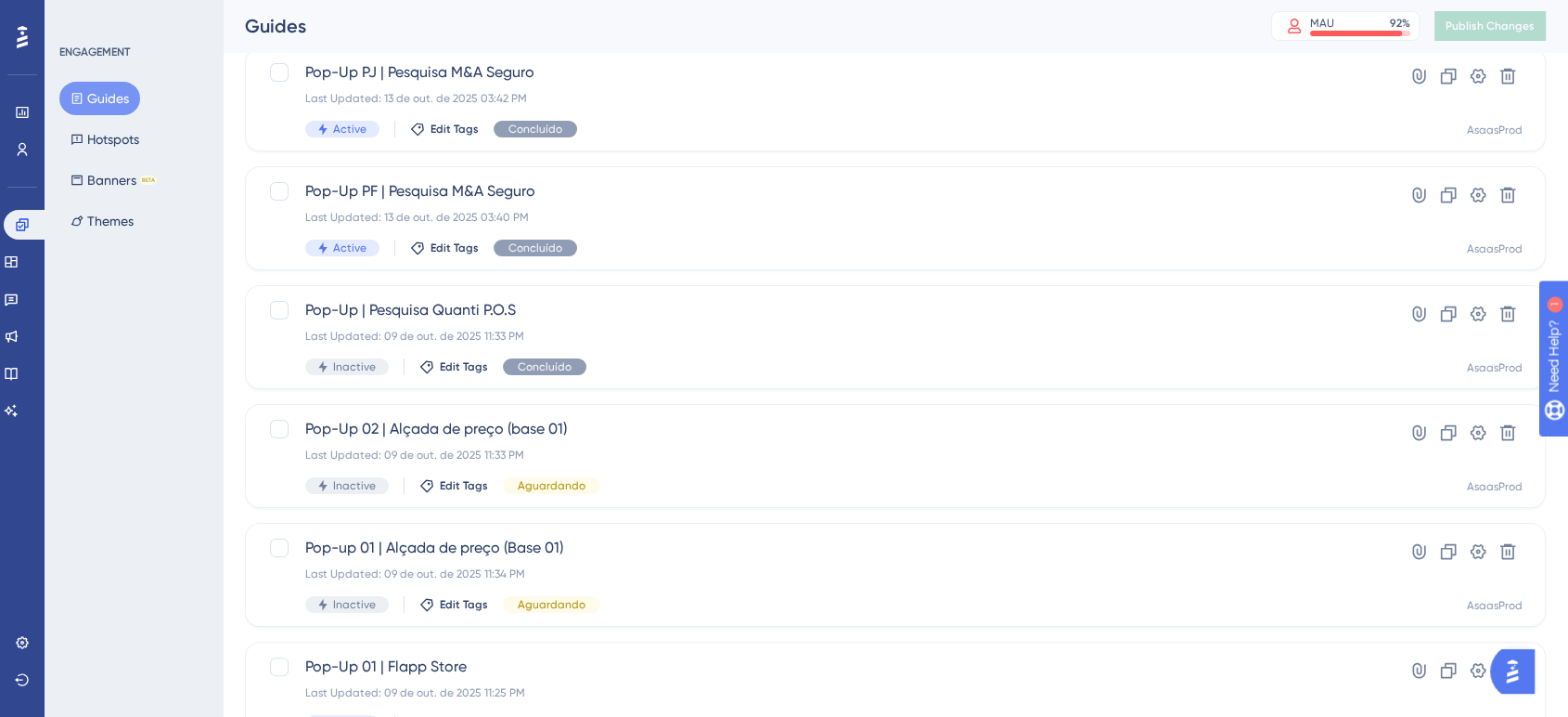
scroll to position [234, 0]
